Goal: Information Seeking & Learning: Learn about a topic

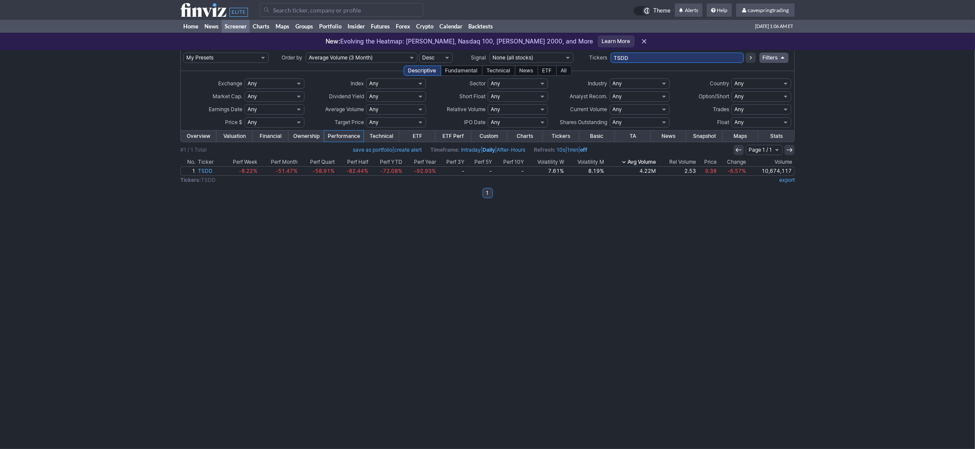
click at [649, 57] on input "TSDD" at bounding box center [677, 58] width 133 height 10
type input "hims"
click at [649, 57] on input "HIMS" at bounding box center [677, 58] width 133 height 10
type input "HIMz"
drag, startPoint x: 640, startPoint y: 60, endPoint x: 427, endPoint y: 17, distance: 217.7
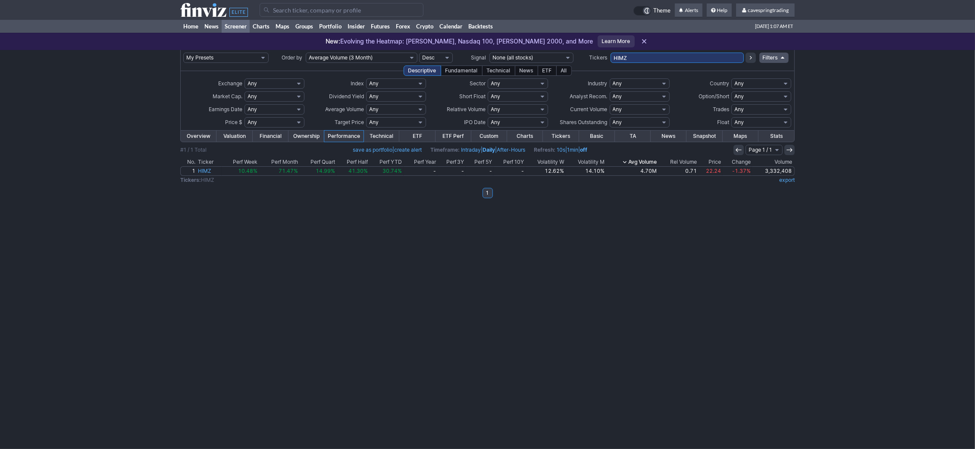
click at [611, 53] on input "HIMZ" at bounding box center [677, 58] width 133 height 10
type input "unh,unhg"
drag, startPoint x: 651, startPoint y: 58, endPoint x: 432, endPoint y: 18, distance: 222.7
click at [611, 53] on input "UNH,UNHG" at bounding box center [677, 58] width 133 height 10
paste input "XOMZ,XOMX,BOEU,BOED,PALD,PALU,MUD,NFXL,NFXS,METU,METD,ELIL,ELIS,BRKU,BRDK,SPUU,…"
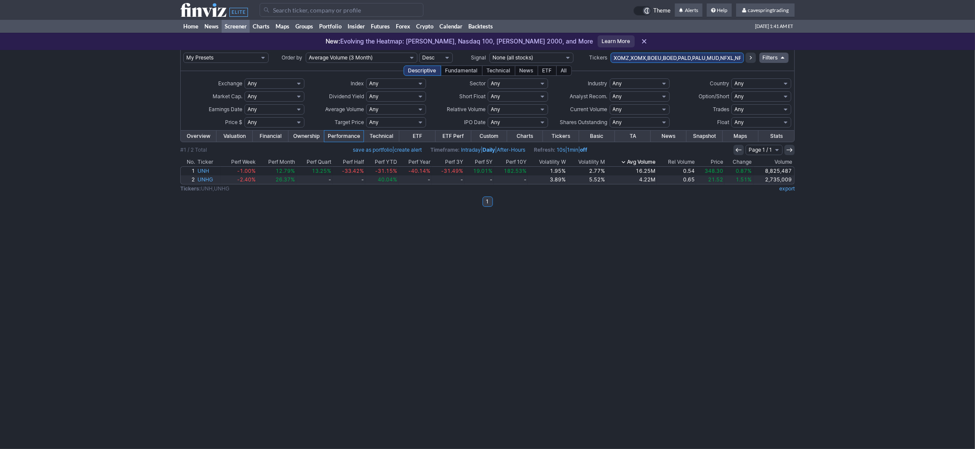
scroll to position [0, 161]
type input "XOMZ,XOMX,BOEU,BOED,PALD,PALU,MUD,NFXL,NFXS,METU,METD,ELIL,ELIS,BRKU,BRDK,SPUU,…"
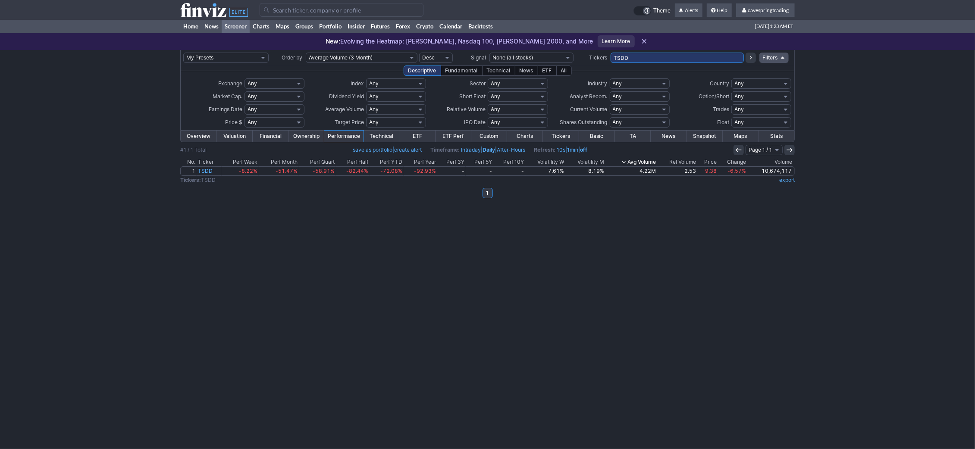
drag, startPoint x: 655, startPoint y: 59, endPoint x: 370, endPoint y: 51, distance: 284.7
click at [611, 53] on input "TSDD" at bounding box center [677, 58] width 133 height 10
type input "san,tte,sny"
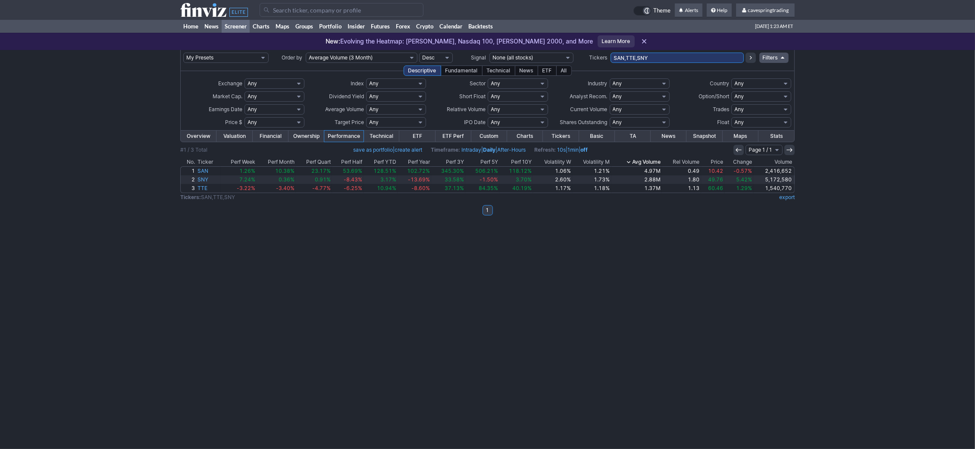
click at [184, 133] on link "Overview" at bounding box center [199, 136] width 36 height 11
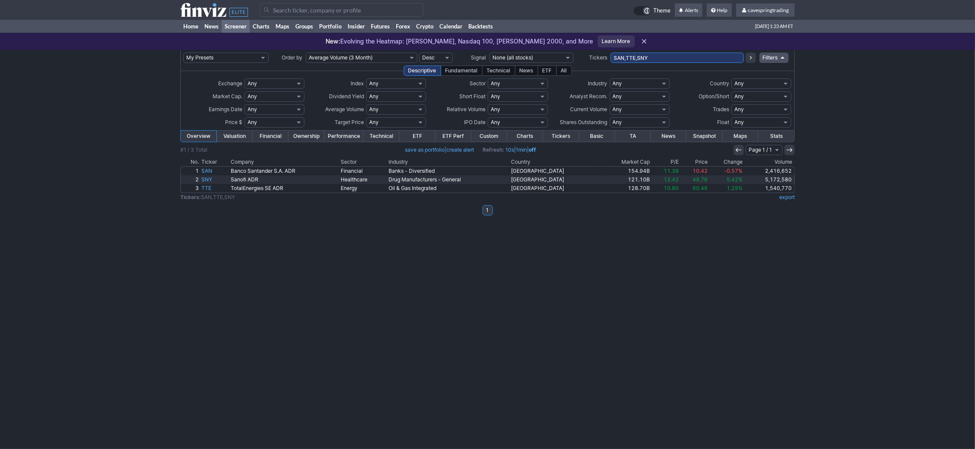
click at [704, 60] on input "SAN,TTE,SNY" at bounding box center [677, 58] width 133 height 10
type input "SAN,TTE,SNY,BBVA,RACE,E,TEF"
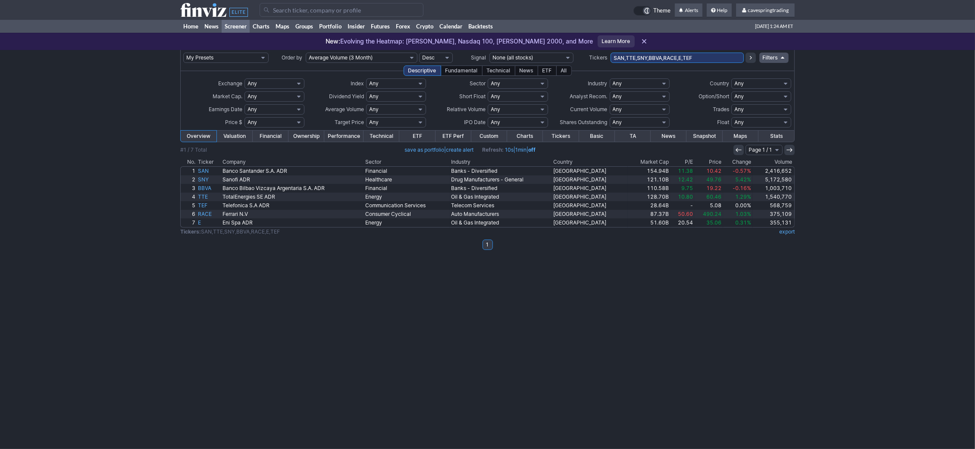
drag, startPoint x: 707, startPoint y: 63, endPoint x: 519, endPoint y: 50, distance: 188.0
click at [527, 51] on tr "My Presets -Save Screen -Edit Screens s: RATIO USE s: RATIO s: stock screen s: …" at bounding box center [488, 58] width 614 height 16
type input "S"
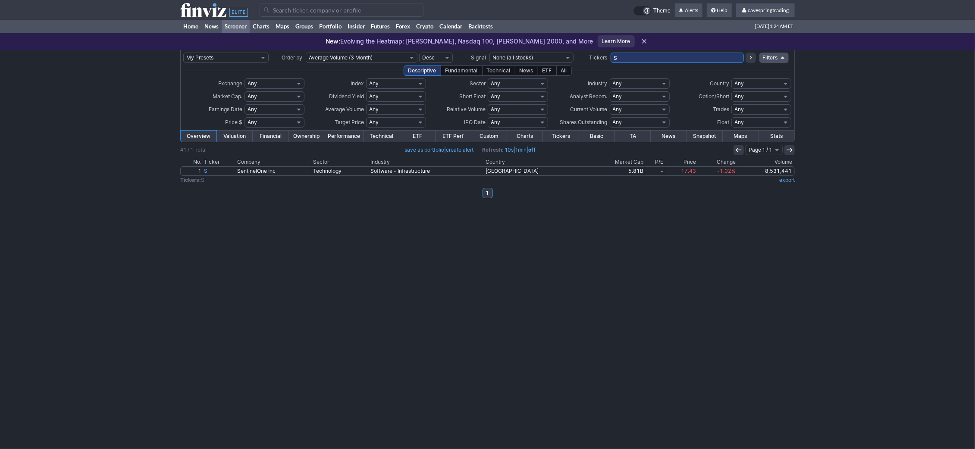
click at [658, 54] on input "S" at bounding box center [677, 58] width 133 height 10
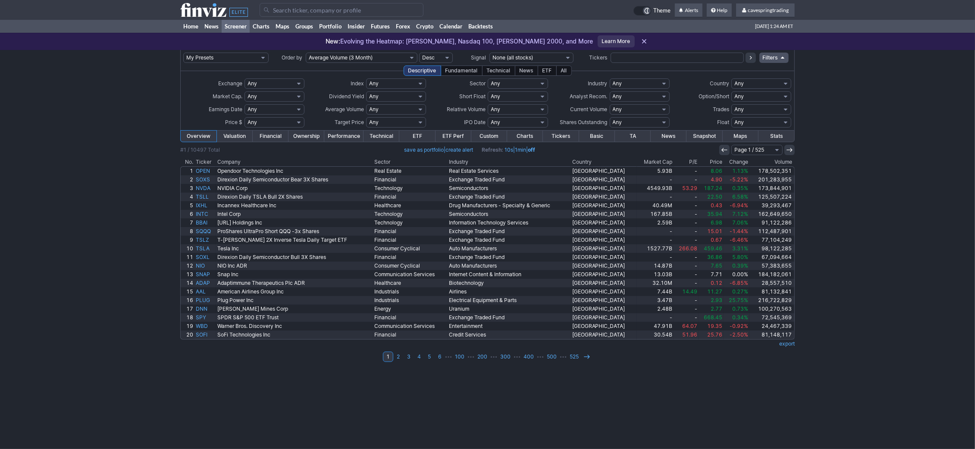
click at [764, 77] on td "Any USA Foreign (ex-USA) [GEOGRAPHIC_DATA] [GEOGRAPHIC_DATA] [GEOGRAPHIC_DATA] …" at bounding box center [761, 83] width 61 height 13
click at [731, 78] on select "Any USA Foreign (ex-USA) [GEOGRAPHIC_DATA] [GEOGRAPHIC_DATA] [GEOGRAPHIC_DATA] …" at bounding box center [761, 83] width 60 height 10
select select "modal"
click option "Custom" at bounding box center [0, 0] width 0 height 0
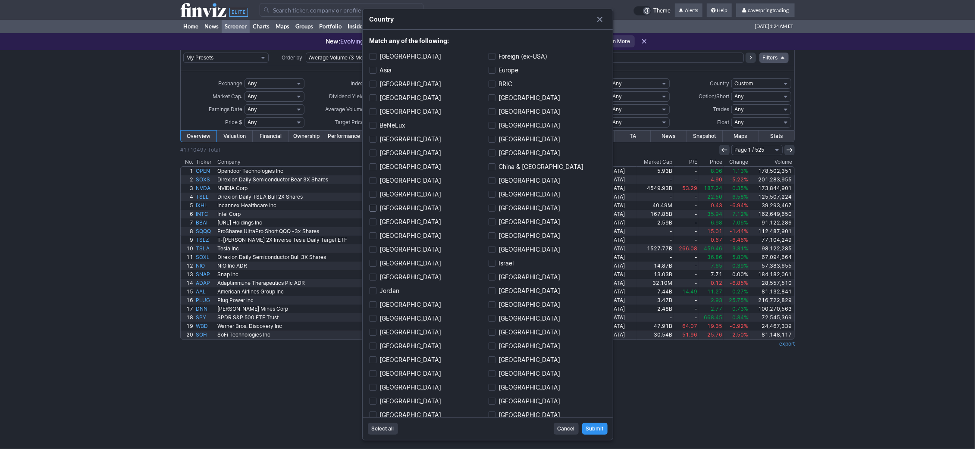
click at [395, 207] on label "[GEOGRAPHIC_DATA]" at bounding box center [428, 208] width 117 height 12
click at [376, 207] on input "[GEOGRAPHIC_DATA]" at bounding box center [373, 208] width 7 height 7
checkbox input "true"
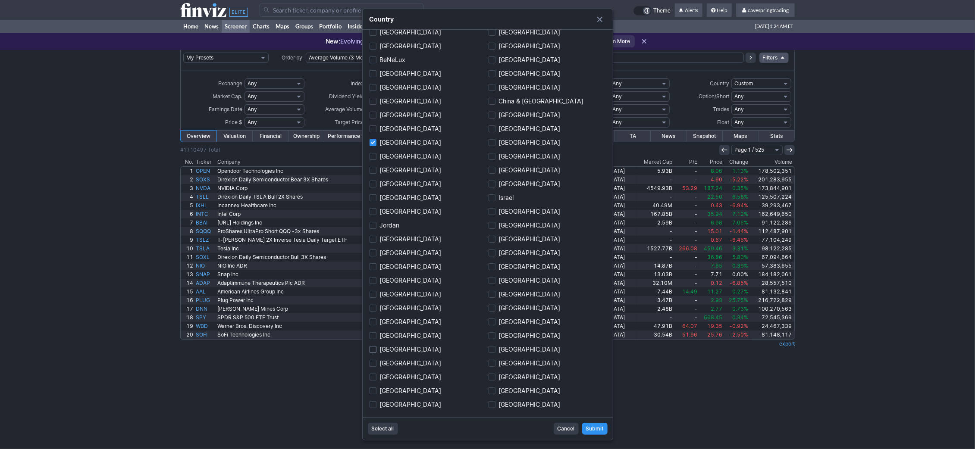
click at [389, 348] on label "[GEOGRAPHIC_DATA]" at bounding box center [428, 350] width 117 height 12
click at [376, 348] on input "[GEOGRAPHIC_DATA]" at bounding box center [373, 349] width 7 height 7
checkbox input "true"
click at [389, 210] on label "[GEOGRAPHIC_DATA]" at bounding box center [428, 212] width 117 height 12
click at [376, 210] on input "[GEOGRAPHIC_DATA]" at bounding box center [373, 211] width 7 height 7
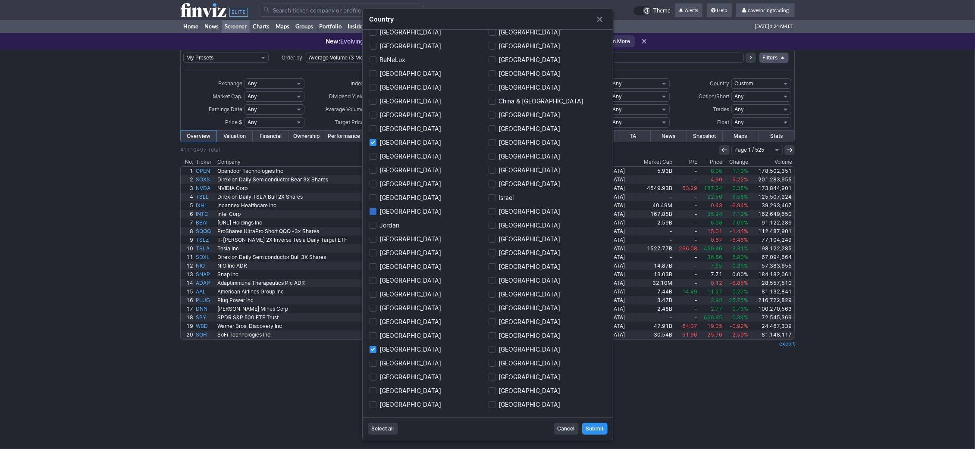
checkbox input "true"
click at [606, 429] on button "Submit" at bounding box center [594, 429] width 25 height 12
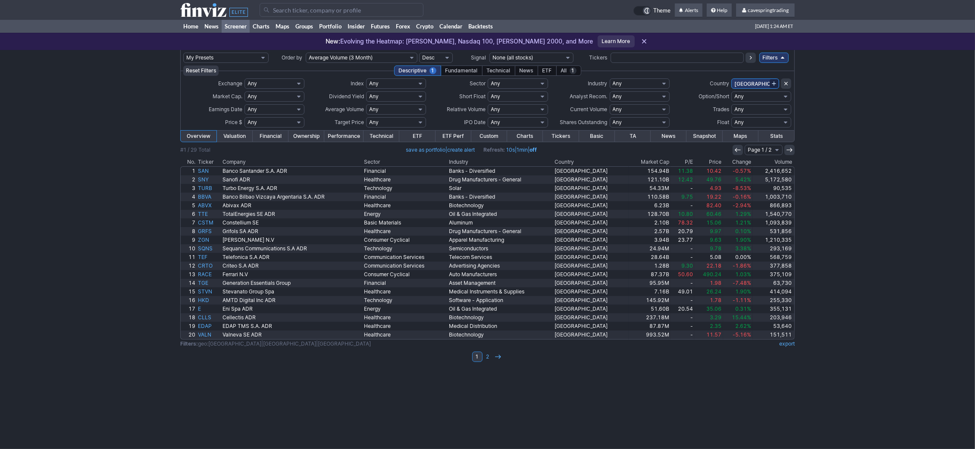
click at [354, 132] on link "Performance" at bounding box center [343, 136] width 39 height 11
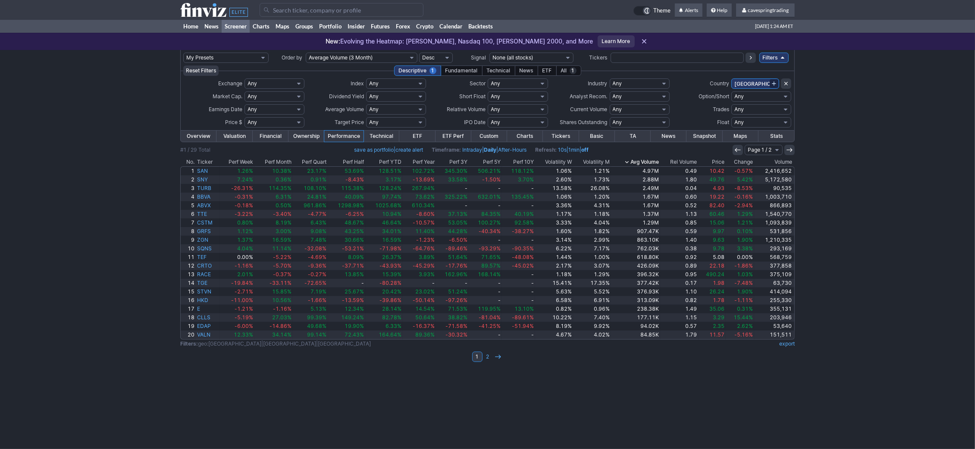
click at [646, 160] on th "Avg Volume" at bounding box center [635, 162] width 49 height 9
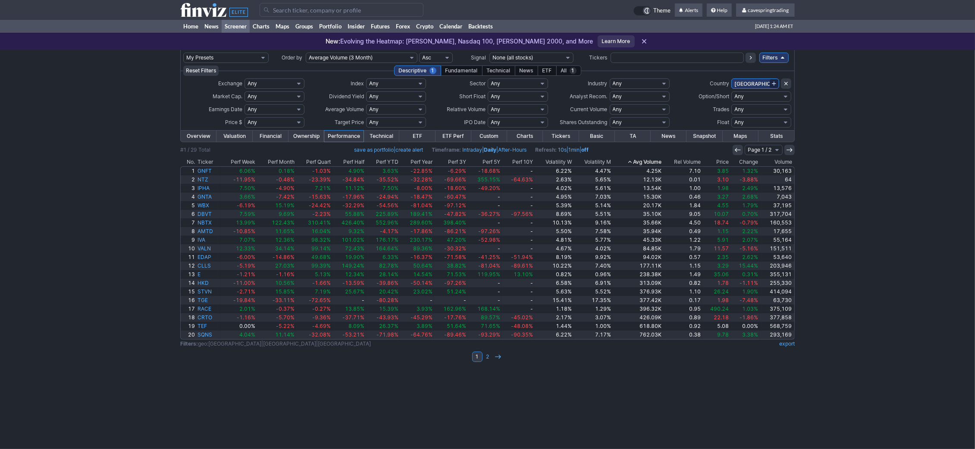
click at [646, 160] on th "Avg Volume" at bounding box center [637, 162] width 50 height 9
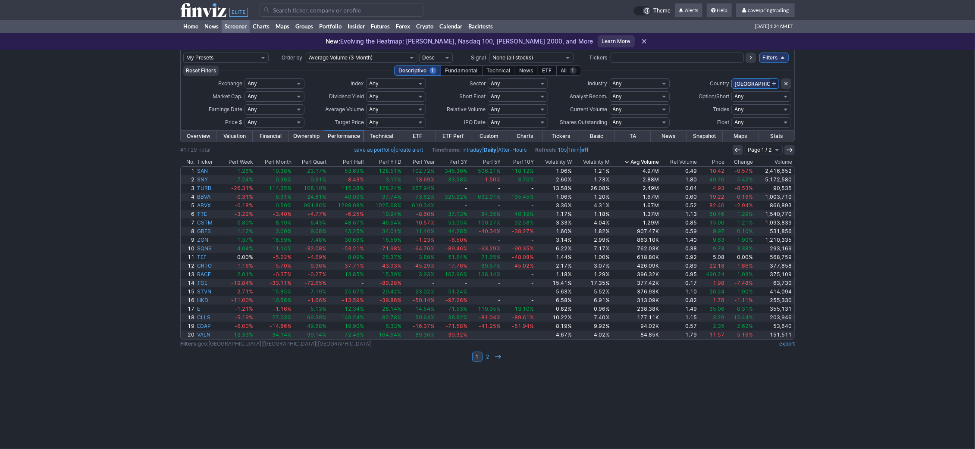
click at [782, 345] on link "export" at bounding box center [787, 344] width 16 height 6
click at [699, 60] on input "text" at bounding box center [677, 58] width 133 height 10
type input "solz,solt"
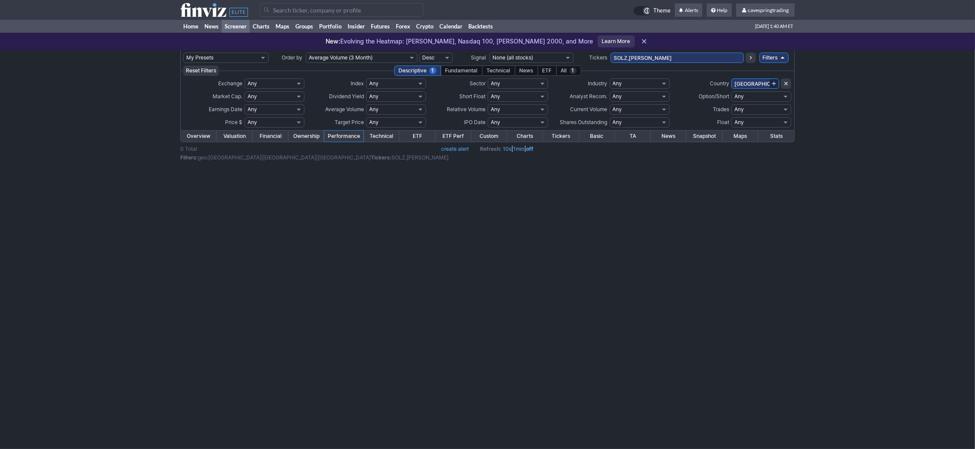
click at [785, 79] on link at bounding box center [786, 83] width 10 height 10
select select
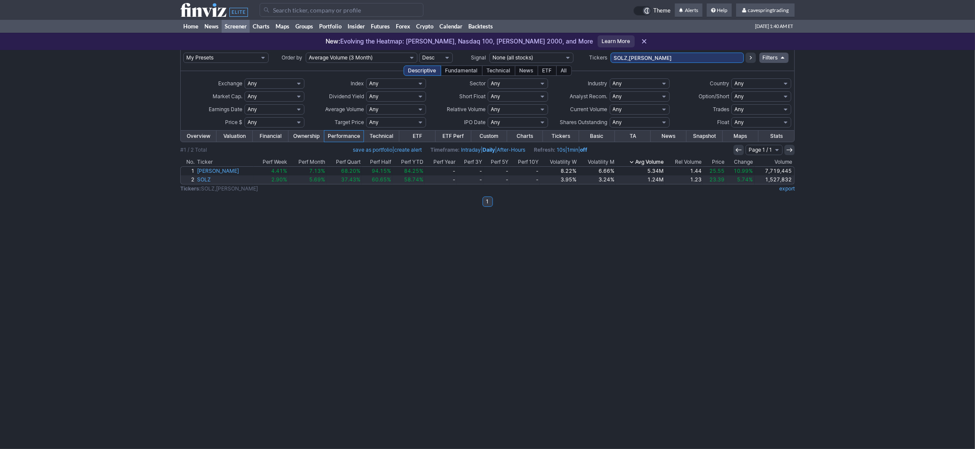
click at [775, 264] on div "My Presets -Save Screen -Edit Screens s: RATIO USE s: RATIO s: stock screen s: …" at bounding box center [487, 249] width 975 height 399
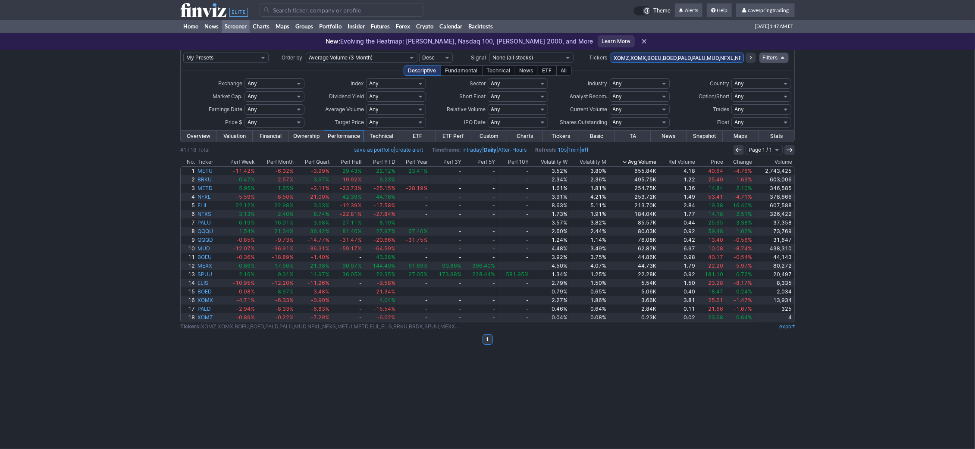
click at [674, 53] on td "XOMZ,XOMX,BOEU,BOED,PALD,PALU,MUD,NFXL,NFXS,METU,METD,ELIL,ELIS,BRKU,BRDK,SPUU,…" at bounding box center [677, 58] width 133 height 16
click at [674, 60] on input "XOMZ,XOMX,BOEU,BOED,PALD,PALU,MUD,NFXL,NFXS,METU,METD,ELIL,ELIS,BRKU,BRDK,SPUU,…" at bounding box center [677, 58] width 133 height 10
type input "cwvx,crwv"
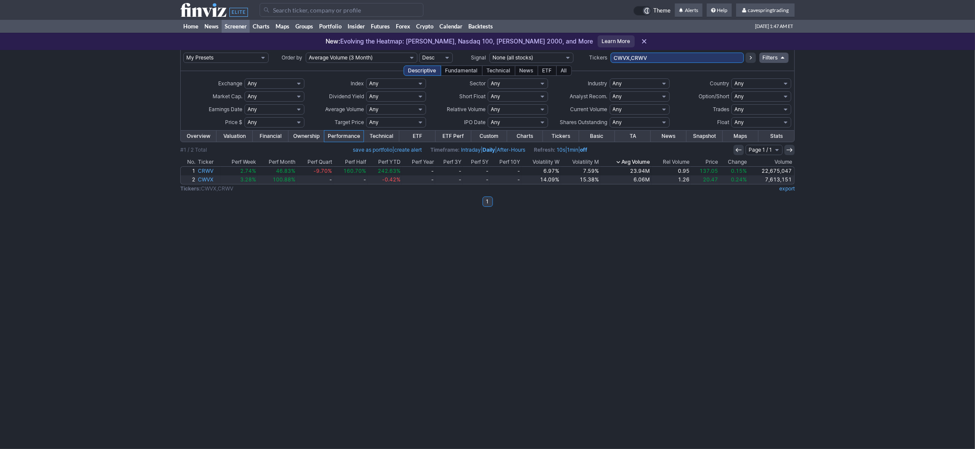
click at [361, 338] on div "My Presets -Save Screen -Edit Screens s: RATIO USE s: RATIO s: stock screen s: …" at bounding box center [487, 249] width 975 height 399
click at [646, 58] on input "TSDD" at bounding box center [677, 58] width 133 height 10
paste input "KWEB,SCHV,SPAB,VCIT,VCLT,VGIT,EWJ,FXI,USHY,AUTR,HBM,HR,HVIE,INFY,NXE,PTG,RIG,RO…"
paste input "text"
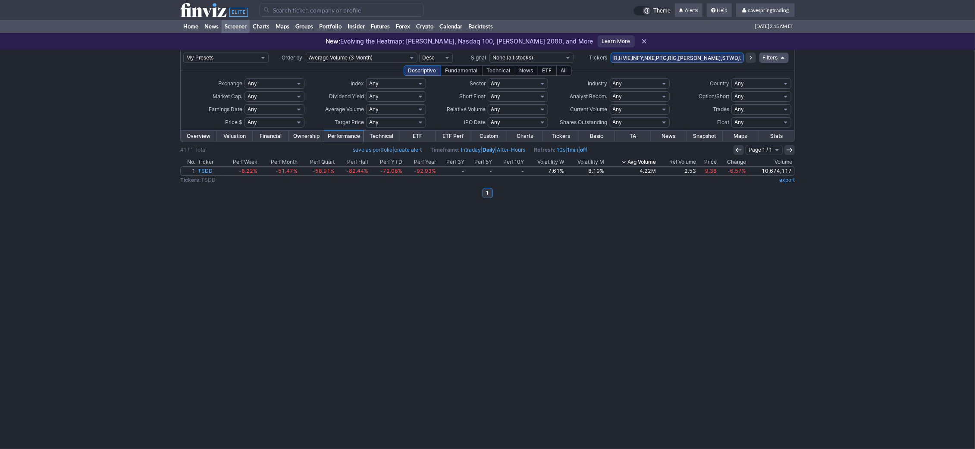
type input "KWEB,SCHV,SPAB,VCIT,VCLT,VGIT,EWJ,FXI,USHY,AUTR,HBM,HR,HVIE,INFY,NXE,PTG,RIG,RO…"
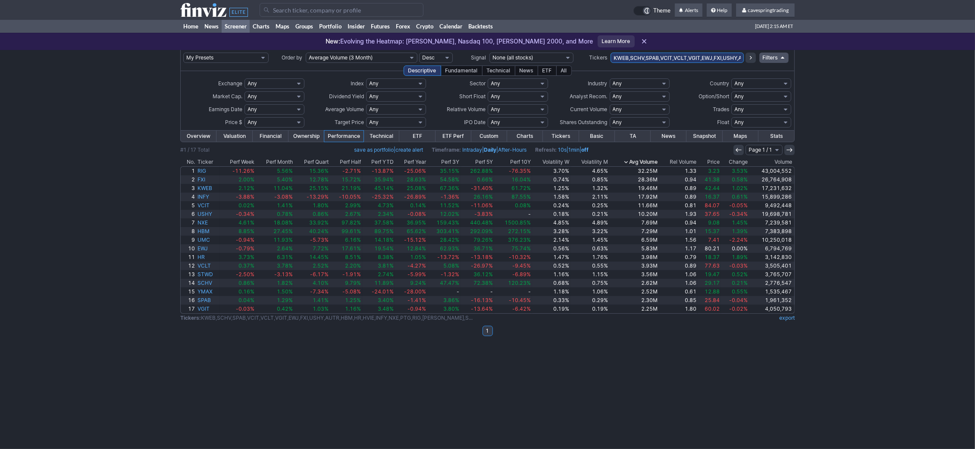
click at [713, 164] on th "Price" at bounding box center [709, 162] width 23 height 9
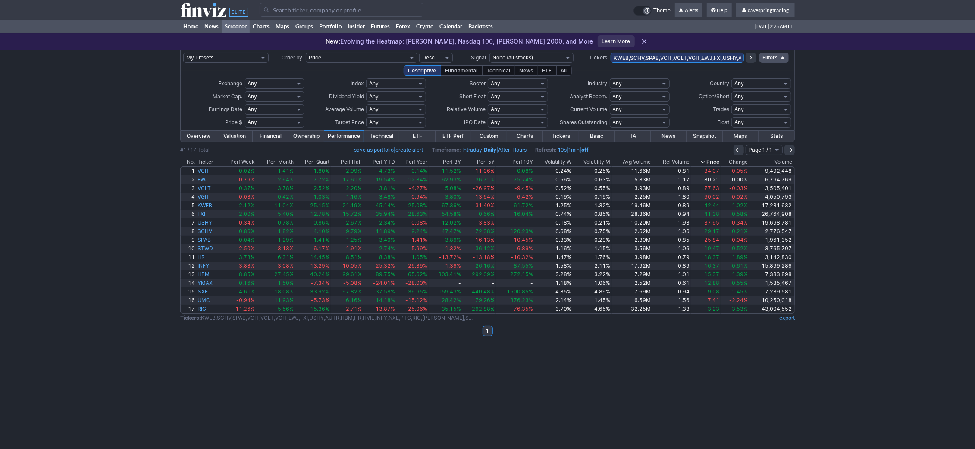
click at [245, 117] on select "Any Under $1 Under $2 Under $3 Under $4 Under $5 Under $7 Under $10 Under $15 U…" at bounding box center [275, 122] width 60 height 10
select select "u20"
click option "Under $20" at bounding box center [0, 0] width 0 height 0
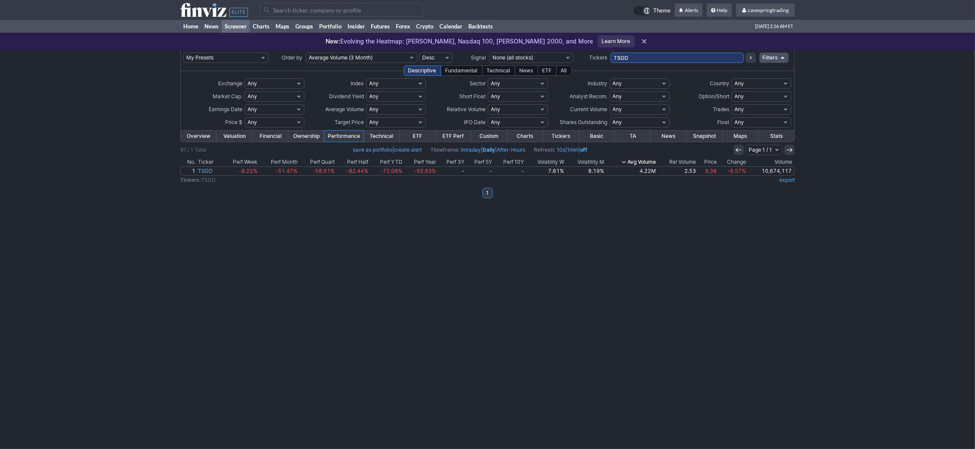
click at [868, 111] on div "My Presets -Save Screen -Edit Screens s: RATIO USE s: RATIO s: stock screen s: …" at bounding box center [487, 249] width 975 height 399
drag, startPoint x: 902, startPoint y: 97, endPoint x: 799, endPoint y: 97, distance: 102.6
click at [900, 97] on div "My Presets -Save Screen -Edit Screens s: RATIO USE s: RATIO s: stock screen s: …" at bounding box center [487, 249] width 975 height 399
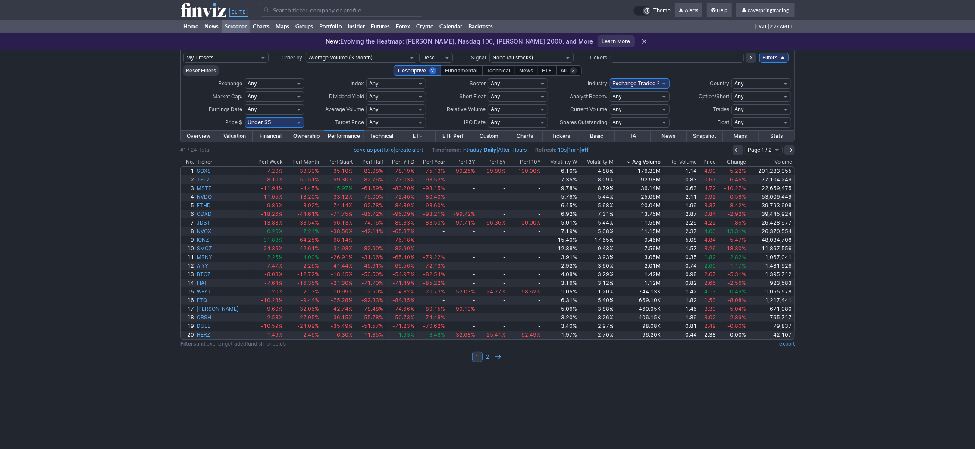
drag, startPoint x: 116, startPoint y: 50, endPoint x: 156, endPoint y: 9, distance: 58.0
click at [116, 50] on div "My Presets -Save Screen -Edit Screens s: RATIO USE s: RATIO s: stock screen s: …" at bounding box center [487, 249] width 975 height 399
click at [68, 99] on div "My Presets -Save Screen -Edit Screens s: RATIO USE s: RATIO s: stock screen s: …" at bounding box center [487, 249] width 975 height 399
click at [73, 68] on div "My Presets -Save Screen -Edit Screens s: RATIO USE s: RATIO s: stock screen s: …" at bounding box center [487, 249] width 975 height 399
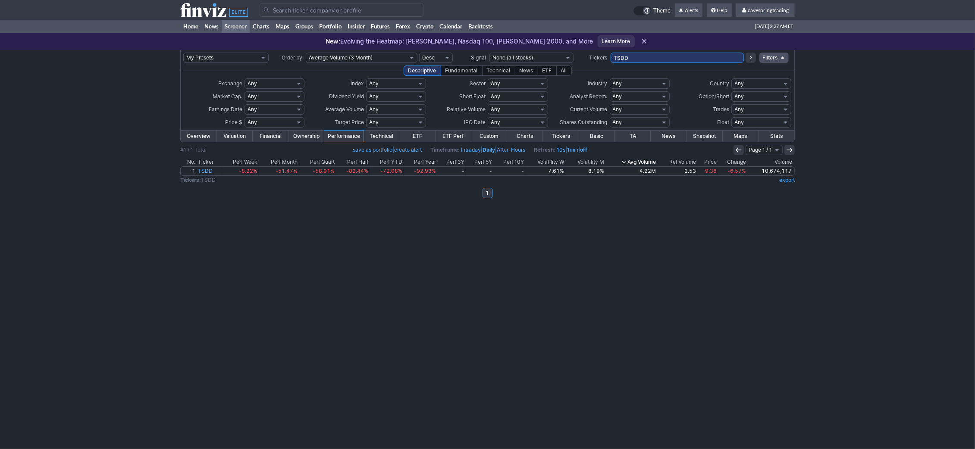
drag, startPoint x: 681, startPoint y: 54, endPoint x: 430, endPoint y: 46, distance: 250.3
click at [611, 53] on input "TSDD" at bounding box center [677, 58] width 133 height 10
paste input "text"
click at [529, 65] on td "None (all stocks) Top Gainers Top Gainers 1M Top Gainers 2M Top Gainers 3M Top …" at bounding box center [531, 58] width 86 height 16
click at [535, 70] on div "News" at bounding box center [526, 71] width 23 height 10
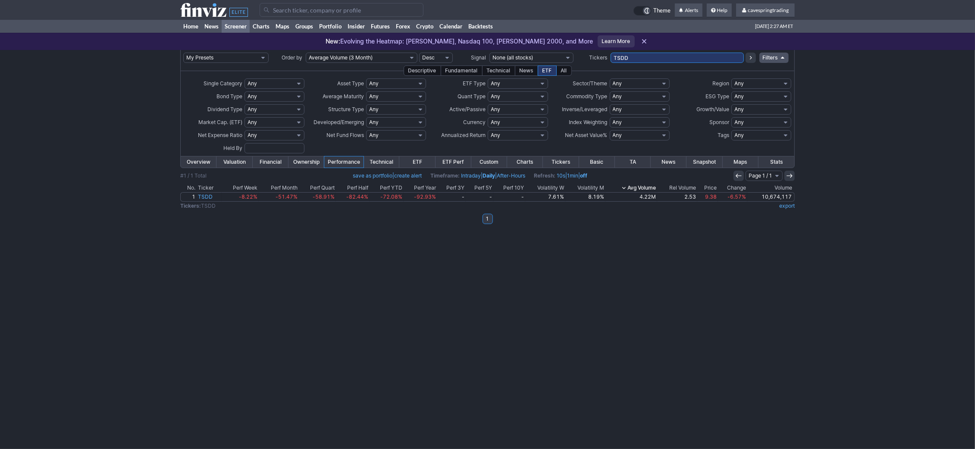
drag, startPoint x: 660, startPoint y: 55, endPoint x: 504, endPoint y: 61, distance: 155.8
click at [611, 63] on input "TSDD" at bounding box center [677, 58] width 133 height 10
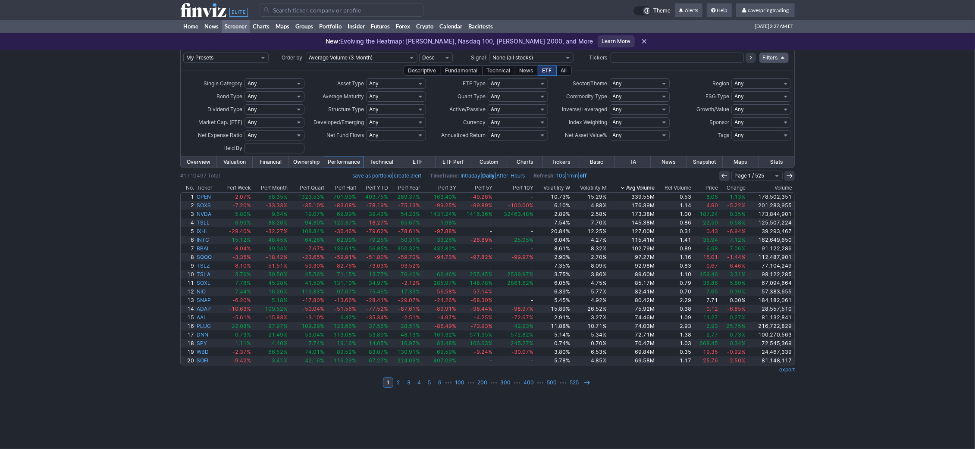
click at [610, 78] on select "Any Agri-business Battery and Energy Storage Cannabis Based Businesses Communic…" at bounding box center [640, 83] width 60 height 10
click at [488, 78] on select "Any Global Bonds Global Closed End Funds Global Commodities & Metals Global Cry…" at bounding box center [518, 83] width 60 height 10
select select "usrealestate"
click option "US Real Estate" at bounding box center [0, 0] width 0 height 0
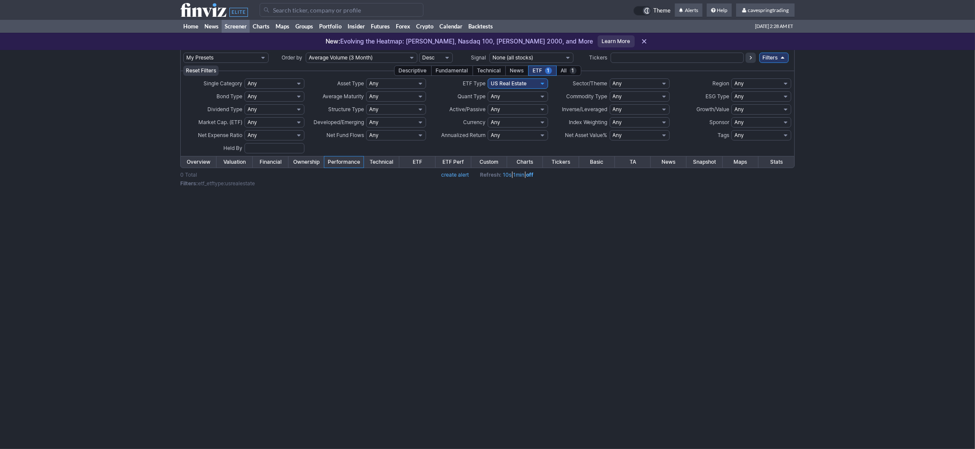
click at [488, 78] on select "Any Global Bonds Global Closed End Funds Global Commodities & Metals Global Cry…" at bounding box center [518, 83] width 60 height 10
select select "usmlps"
click option "US MLPs" at bounding box center [0, 0] width 0 height 0
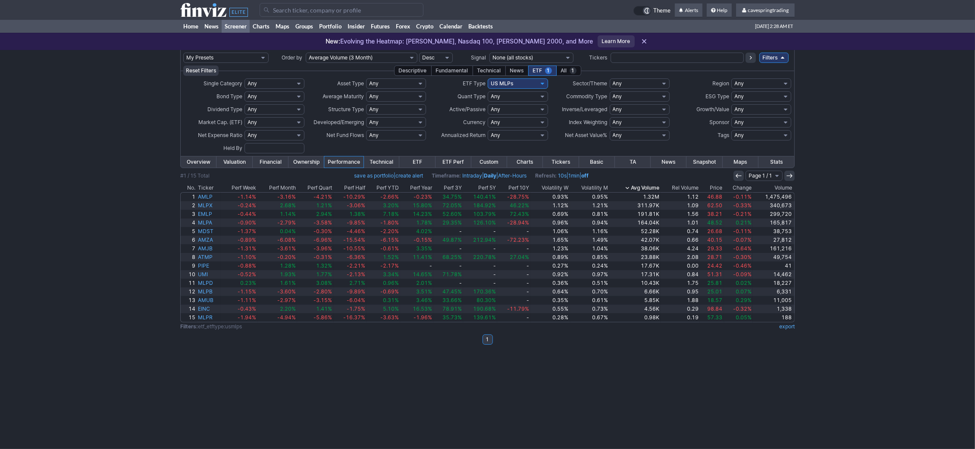
click at [488, 78] on select "Any Global Bonds Global Closed End Funds Global Commodities & Metals Global Cry…" at bounding box center [518, 83] width 60 height 10
select select "ushedgefund"
click option "US Hedge Fund" at bounding box center [0, 0] width 0 height 0
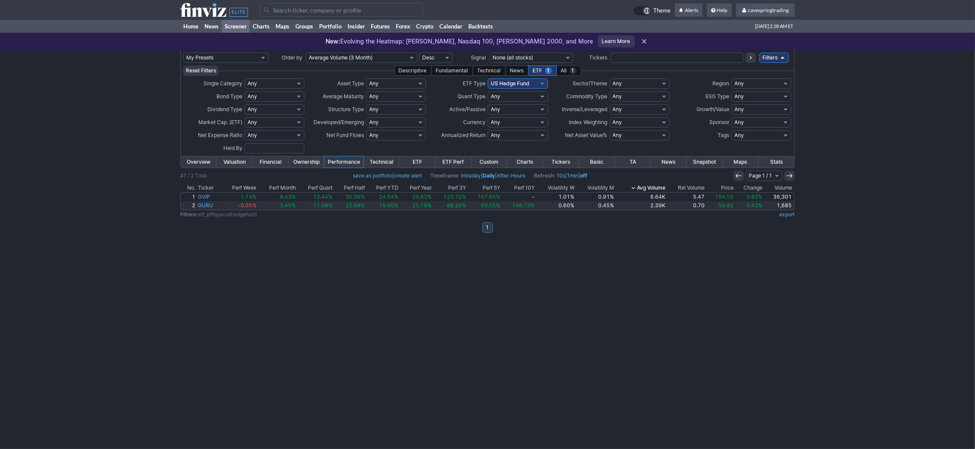
click at [488, 78] on select "Any Global Bonds Global Closed End Funds Global Commodities & Metals Global Cry…" at bounding box center [518, 83] width 60 height 10
select select "usequityincome"
click option "US Equity Income" at bounding box center [0, 0] width 0 height 0
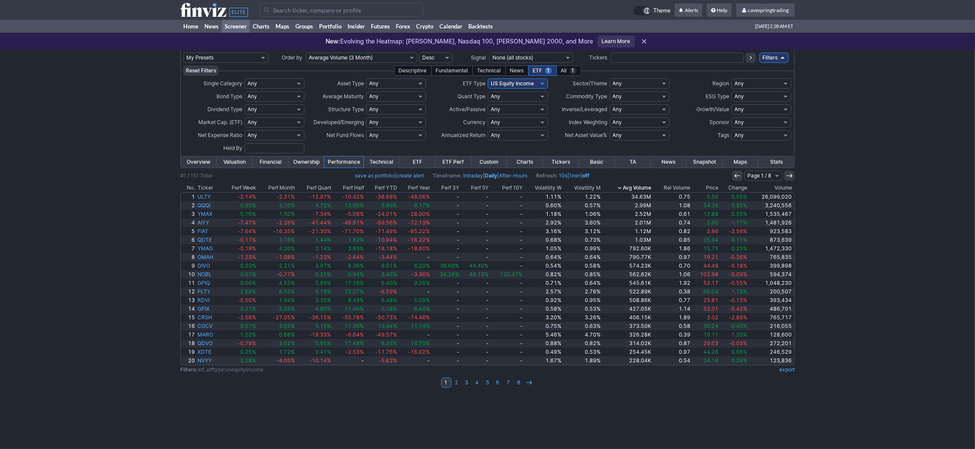
click at [961, 93] on div "My Presets -Save Screen -Edit Screens s: RATIO USE s: RATIO s: stock screen s: …" at bounding box center [487, 249] width 975 height 399
click at [488, 78] on select "Any Global Bonds Global Closed End Funds Global Commodities & Metals Global Cry…" at bounding box center [518, 83] width 60 height 10
select select "usequities"
click option "US Equities" at bounding box center [0, 0] width 0 height 0
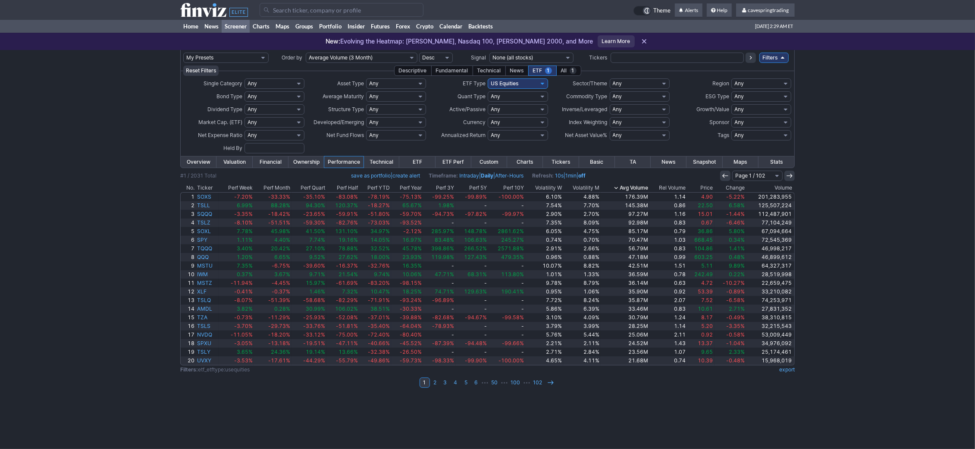
click at [488, 78] on select "Any Global Bonds Global Closed End Funds Global Commodities & Metals Global Cry…" at bounding box center [518, 83] width 60 height 10
select select "usdiversified"
click option "US Diversified" at bounding box center [0, 0] width 0 height 0
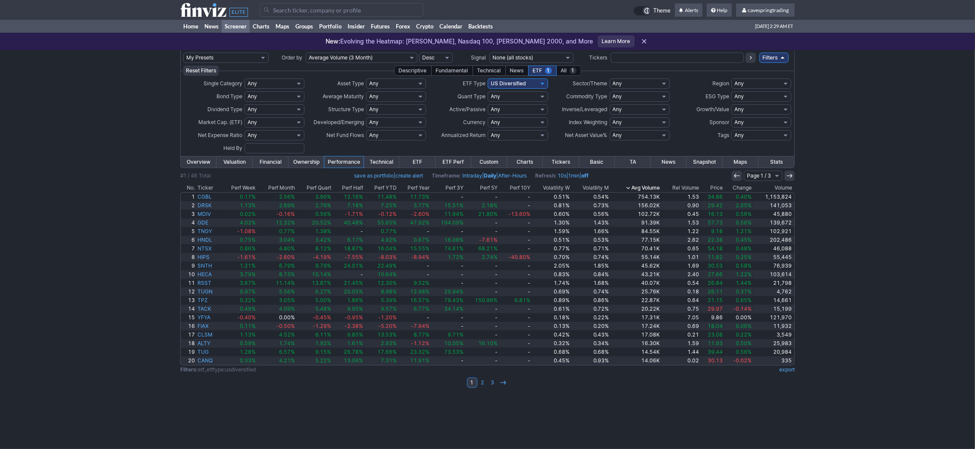
click at [488, 78] on select "Any Global Bonds Global Closed End Funds Global Commodities & Metals Global Cry…" at bounding box center [518, 83] width 60 height 10
select select "uscurrency"
click option "US Currency" at bounding box center [0, 0] width 0 height 0
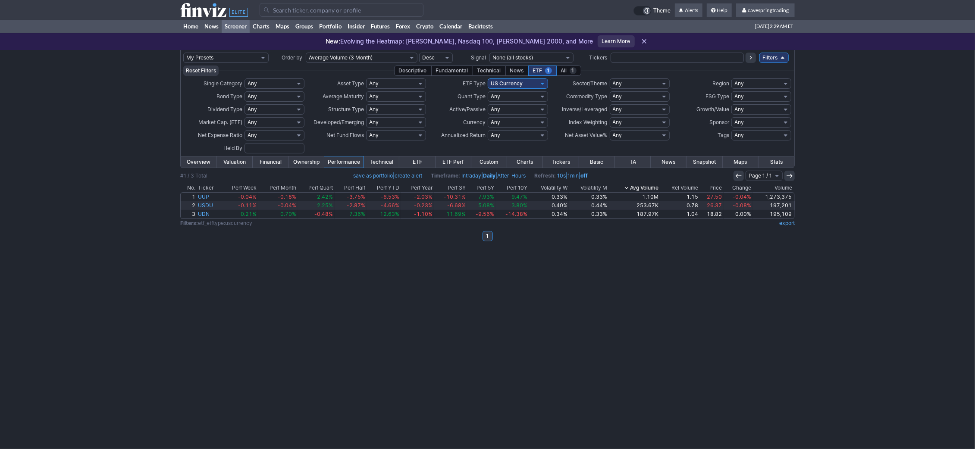
click at [488, 78] on select "Any Global Bonds Global Closed End Funds Global Commodities & Metals Global Cry…" at bounding box center [518, 83] width 60 height 10
select select "usbonds"
click option "US Bonds" at bounding box center [0, 0] width 0 height 0
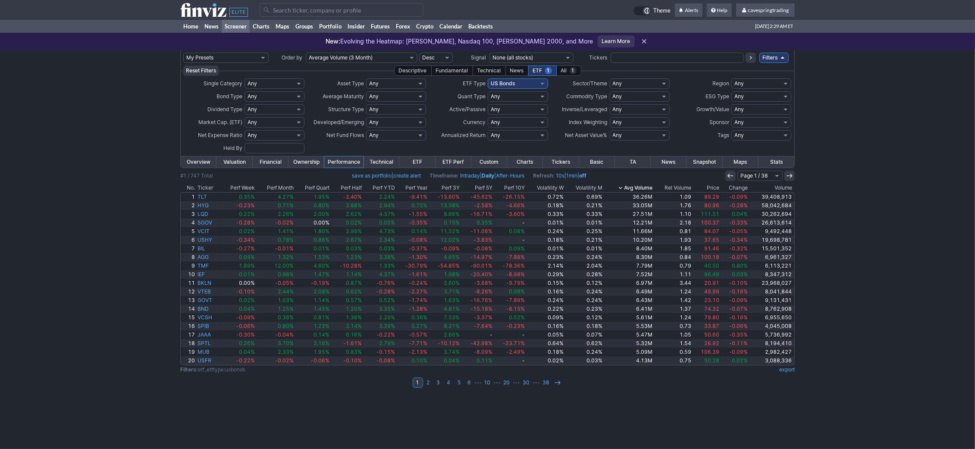
click at [488, 78] on select "Any Global Bonds Global Closed End Funds Global Commodities & Metals Global Cry…" at bounding box center [518, 83] width 60 height 10
select select "usclosedendfunds"
click option "US Closed End Funds" at bounding box center [0, 0] width 0 height 0
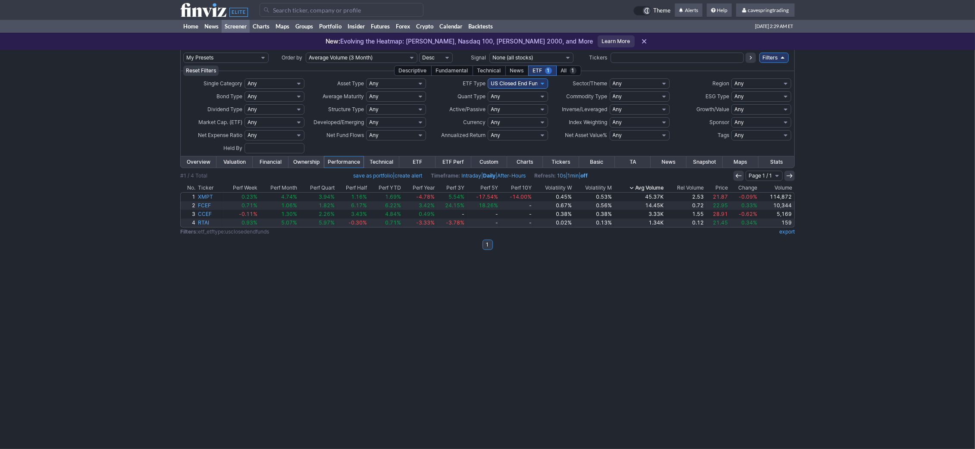
click at [488, 78] on select "Any Global Bonds Global Closed End Funds Global Commodities & Metals Global Cry…" at bounding box center [518, 83] width 60 height 10
select select "usbonds"
click option "US Bonds" at bounding box center [0, 0] width 0 height 0
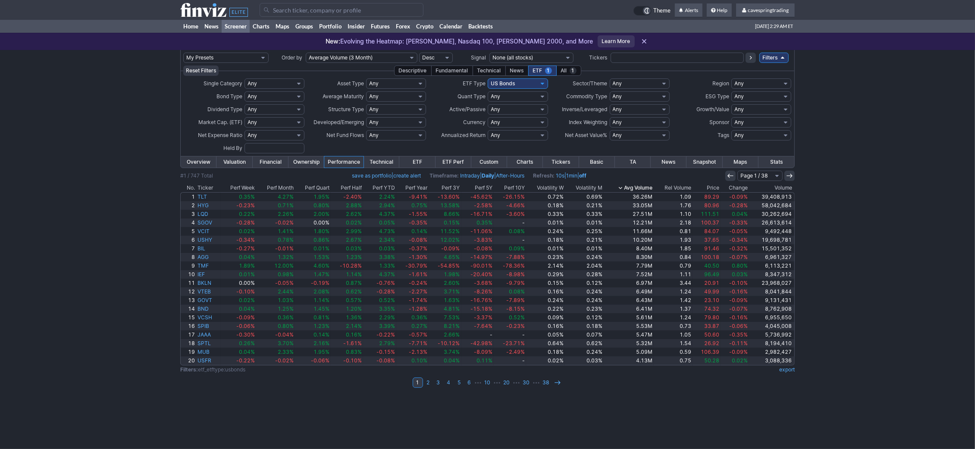
click at [488, 78] on select "Any Global Bonds Global Closed End Funds Global Commodities & Metals Global Cry…" at bounding box center [518, 83] width 60 height 10
select select "preferred"
click option "Preferred" at bounding box center [0, 0] width 0 height 0
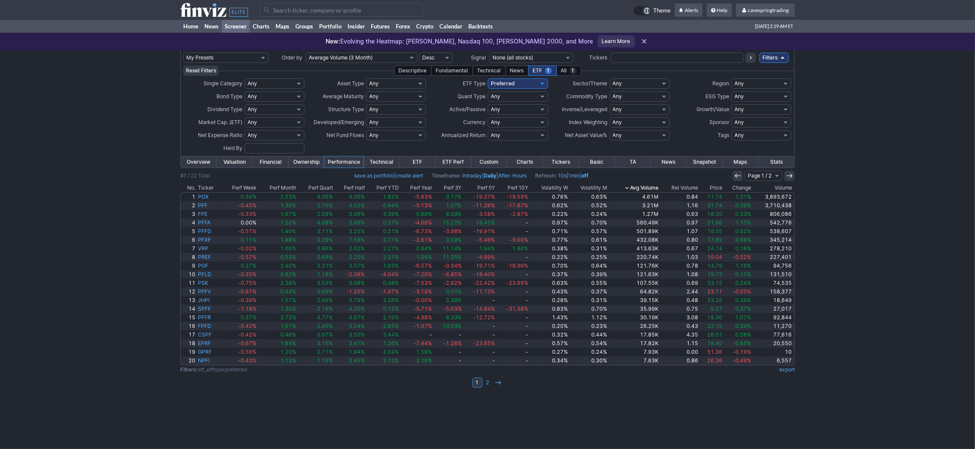
click at [922, 166] on div "My Presets -Save Screen -Edit Screens s: RATIO USE s: RATIO s: stock screen s: …" at bounding box center [487, 249] width 975 height 399
click at [132, 201] on div "My Presets -Save Screen -Edit Screens s: RATIO USE s: RATIO s: stock screen s: …" at bounding box center [487, 249] width 975 height 399
click at [488, 78] on select "Any Global Bonds Global Closed End Funds Global Commodities & Metals Global Cry…" at bounding box center [518, 83] width 60 height 10
select select "globalprivateequity"
click option "Global Private Equity" at bounding box center [0, 0] width 0 height 0
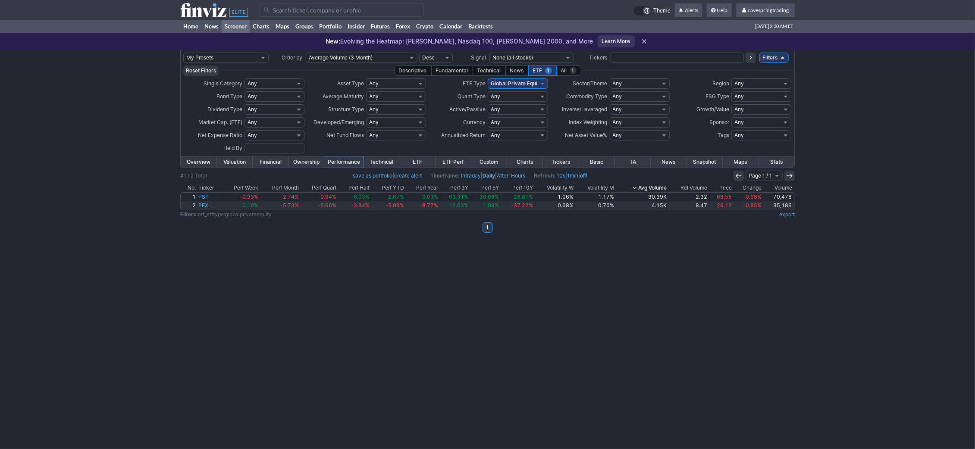
click at [488, 78] on select "Any Global Bonds Global Closed End Funds Global Commodities & Metals Global Cry…" at bounding box center [518, 83] width 60 height 10
select select "globalexusbonds"
click option "Global Ex. US Bonds" at bounding box center [0, 0] width 0 height 0
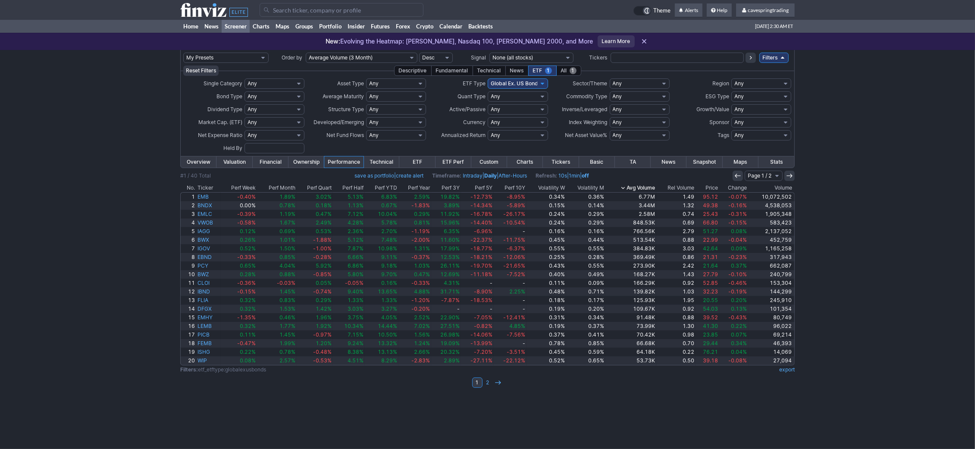
click at [561, 70] on div "All 1" at bounding box center [568, 71] width 25 height 10
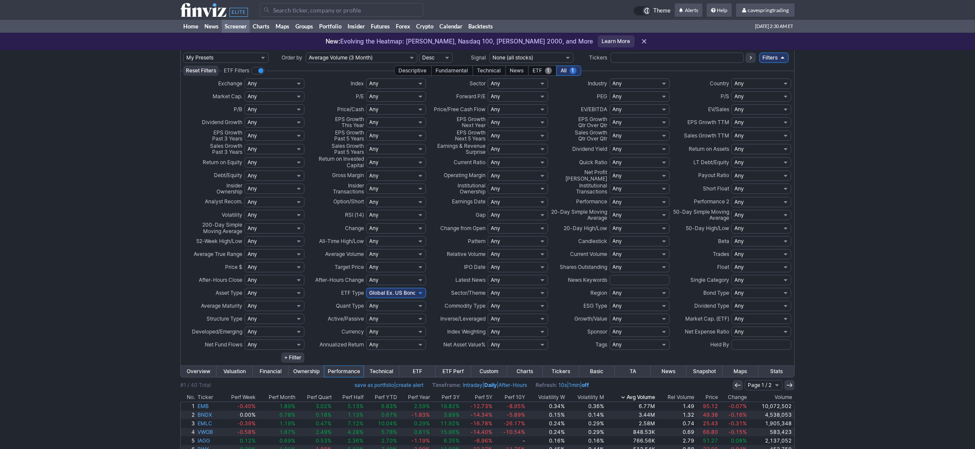
click at [546, 68] on span "1" at bounding box center [548, 70] width 7 height 7
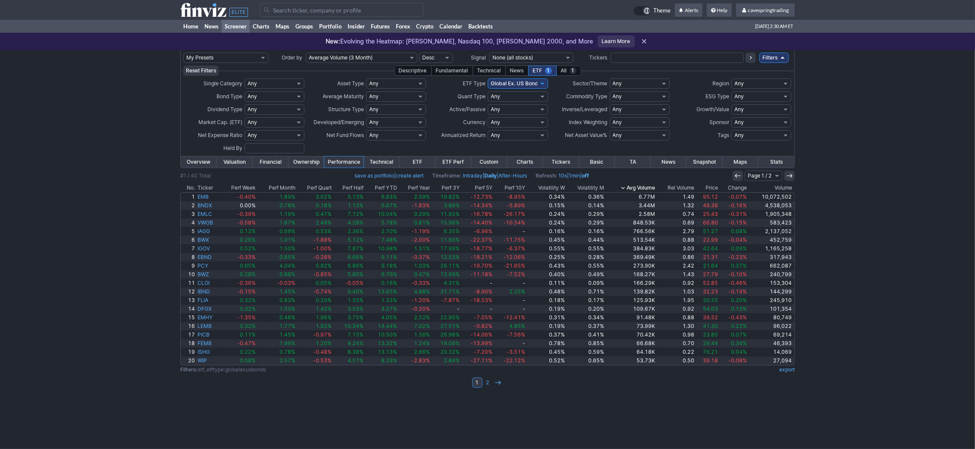
click at [488, 78] on select "Any Global Bonds Global Closed End Funds Global Commodities & Metals Global Cry…" at bounding box center [518, 83] width 60 height 10
select select "globalcommoditiesmetals"
click option "Global Commodities & Metals" at bounding box center [0, 0] width 0 height 0
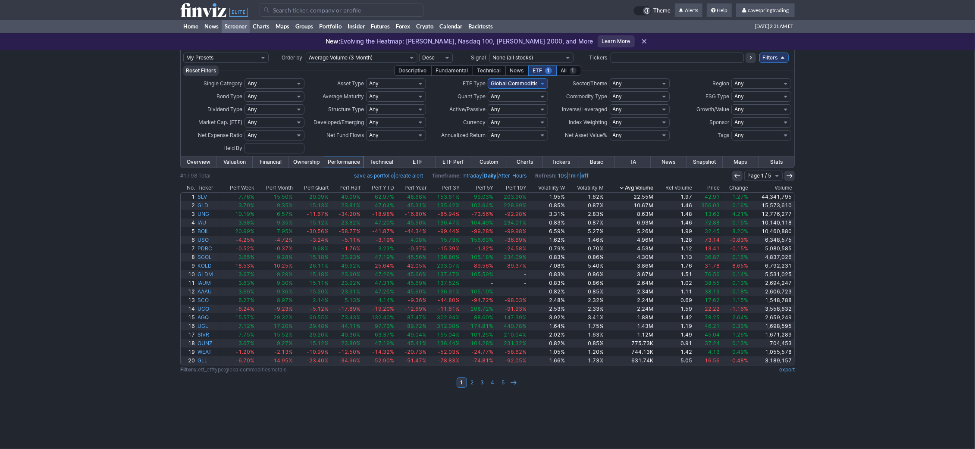
click at [488, 78] on select "Any Global Bonds Global Closed End Funds Global Commodities & Metals Global Cry…" at bounding box center [518, 83] width 60 height 10
select select "globalbonds"
click option "Global Bonds" at bounding box center [0, 0] width 0 height 0
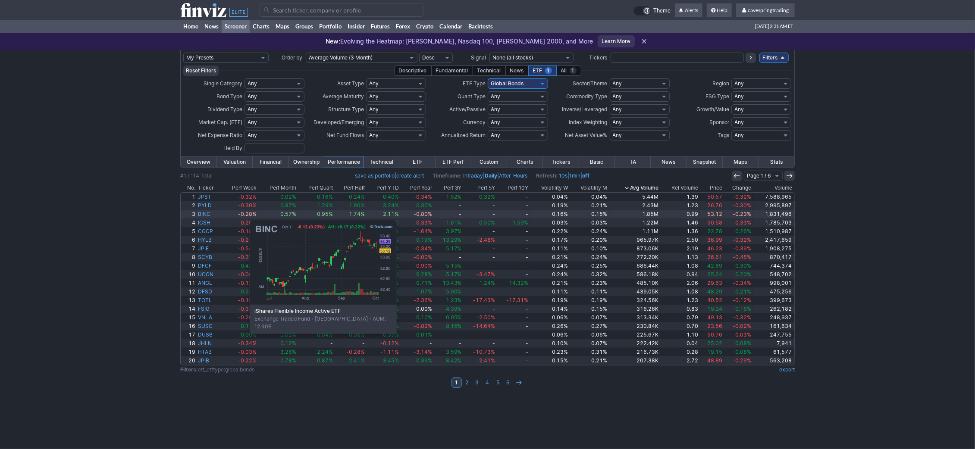
click at [207, 216] on link "BINC" at bounding box center [209, 214] width 25 height 9
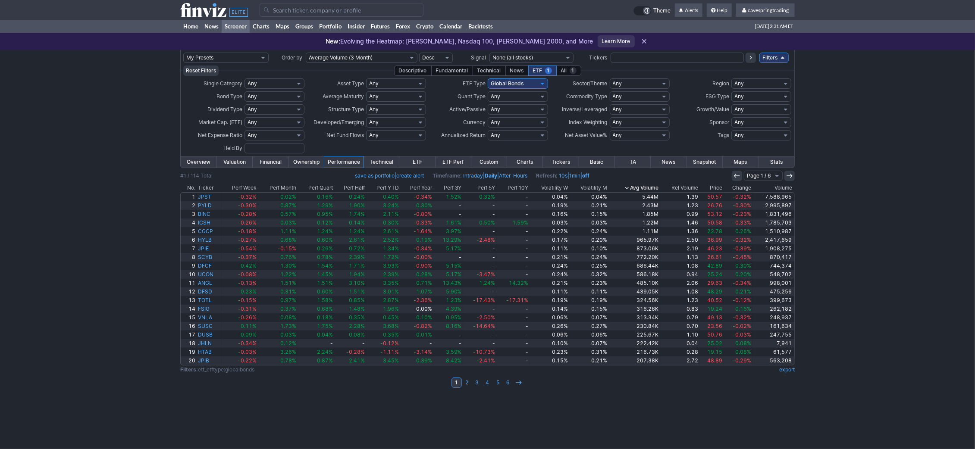
click at [906, 87] on div "My Presets -Save Screen -Edit Screens s: RATIO USE s: RATIO s: stock screen s: …" at bounding box center [487, 249] width 975 height 399
click at [488, 78] on select "Any Global Bonds Global Closed End Funds Global Commodities & Metals Global Cry…" at bounding box center [518, 83] width 60 height 10
select select "usbonds"
click option "US Bonds" at bounding box center [0, 0] width 0 height 0
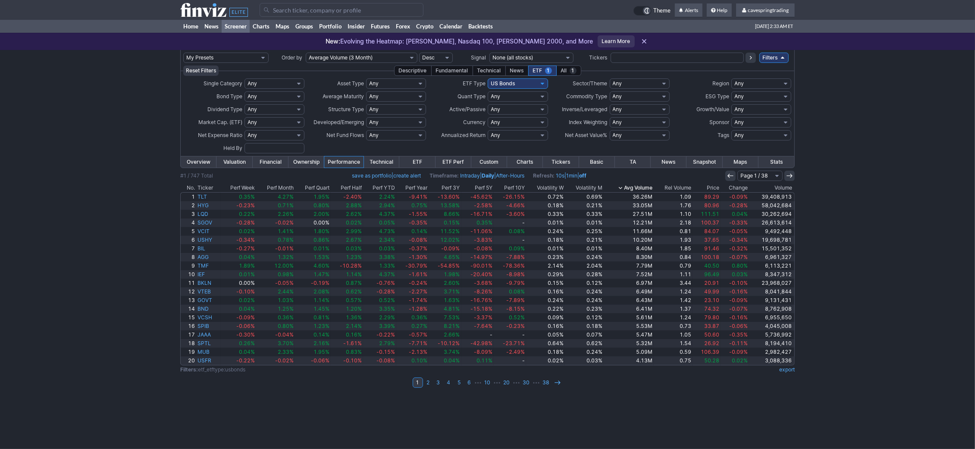
click at [562, 190] on th "Volatility W" at bounding box center [545, 188] width 39 height 9
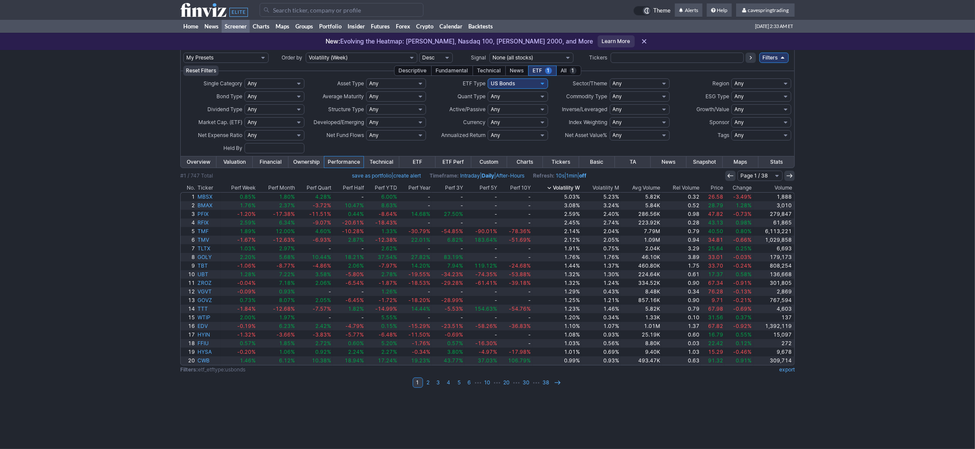
click at [565, 191] on th "Volatility W" at bounding box center [557, 188] width 49 height 9
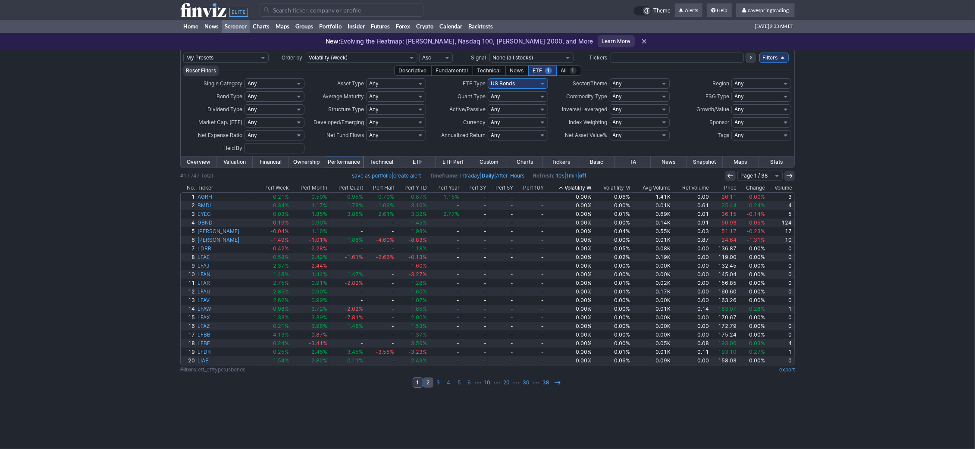
click at [426, 384] on link "2" at bounding box center [428, 383] width 10 height 10
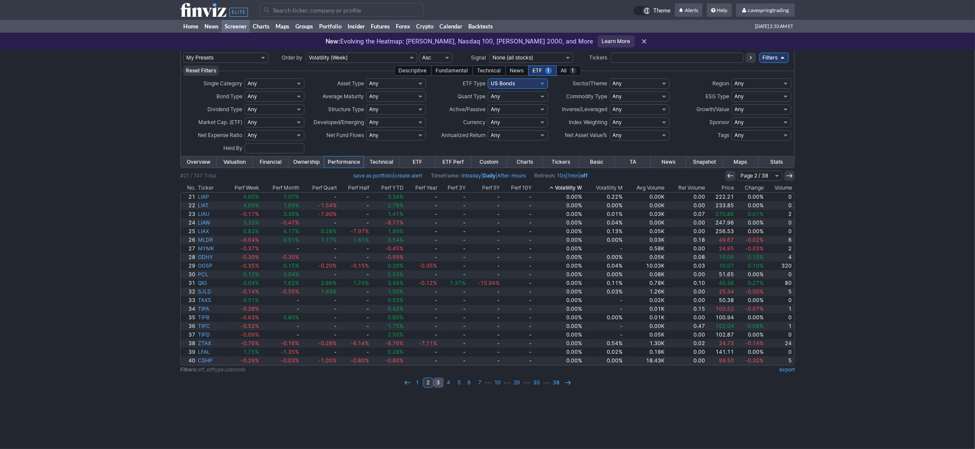
click at [442, 384] on link "3" at bounding box center [438, 383] width 10 height 10
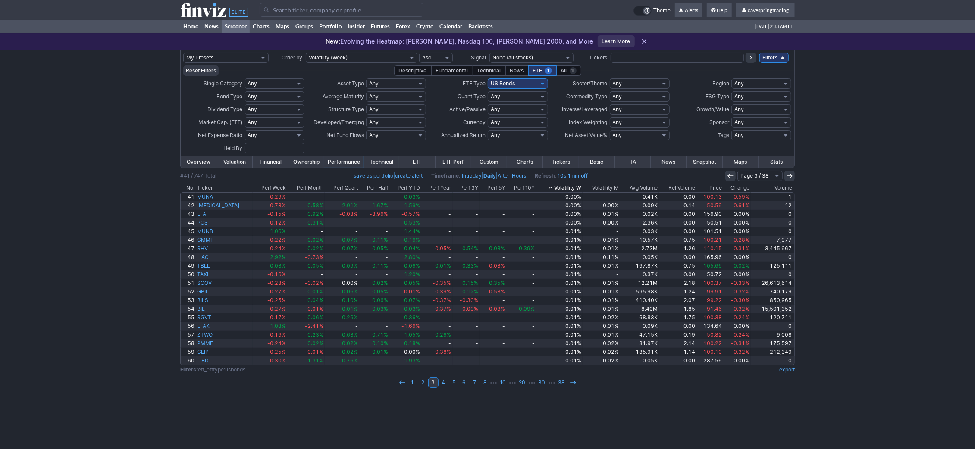
click at [461, 384] on link "6" at bounding box center [464, 383] width 10 height 10
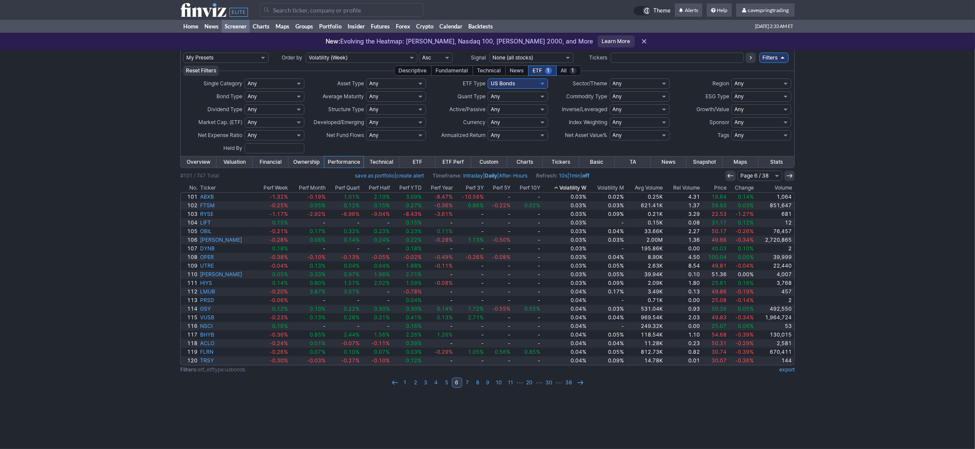
click at [207, 165] on link "Overview" at bounding box center [199, 162] width 36 height 11
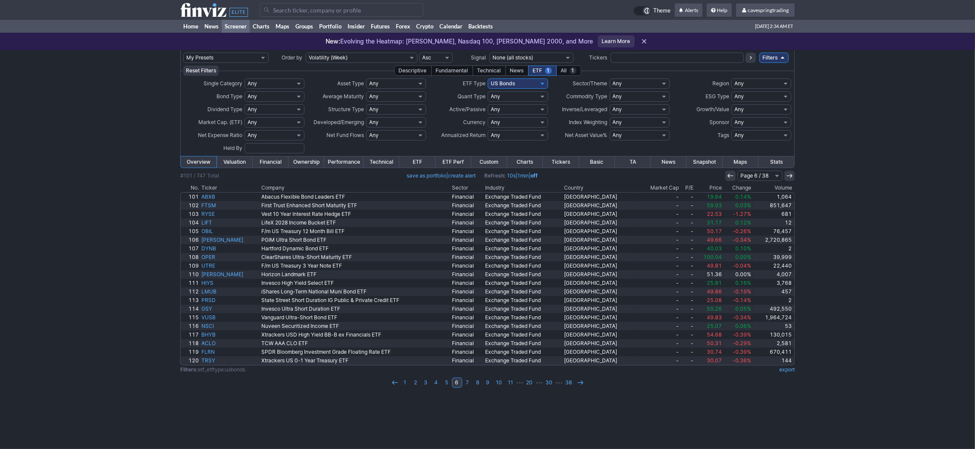
click at [410, 72] on div "Descriptive" at bounding box center [413, 71] width 38 height 10
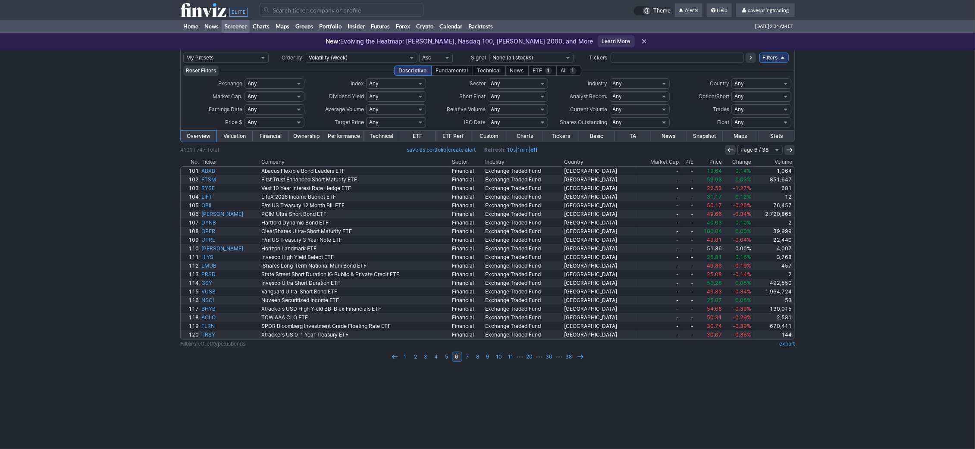
click at [366, 104] on select "Any Under 50K Under 100K Under 500K Under 750K Under 1M Over 50K Over 100K Over…" at bounding box center [396, 109] width 60 height 10
select select "o500"
click option "Over 500K" at bounding box center [0, 0] width 0 height 0
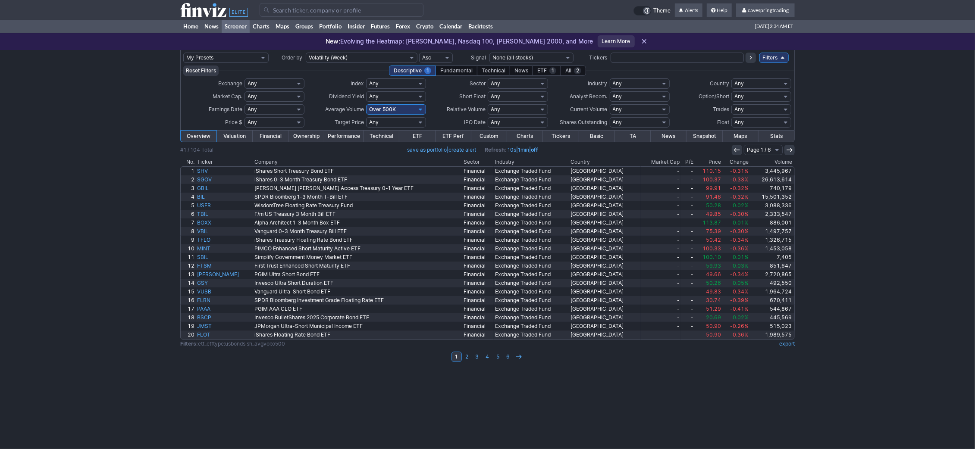
click at [325, 138] on link "Performance" at bounding box center [343, 136] width 39 height 11
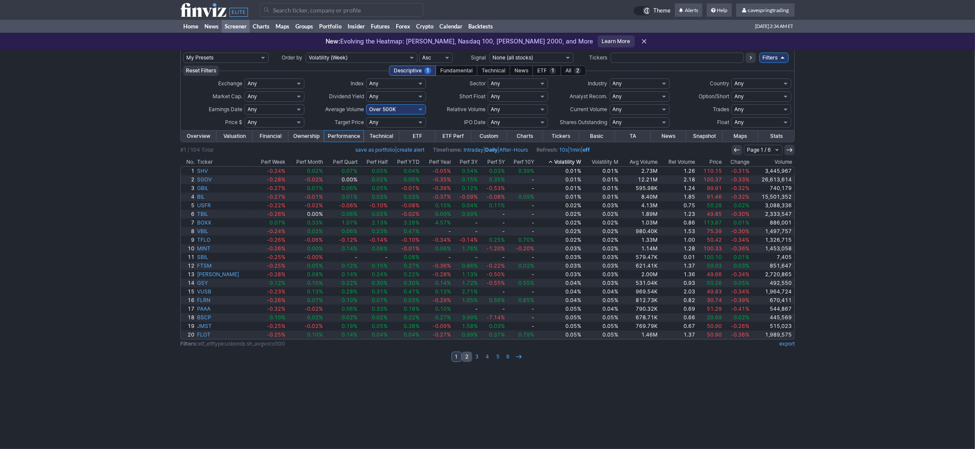
click at [467, 358] on link "2" at bounding box center [467, 357] width 10 height 10
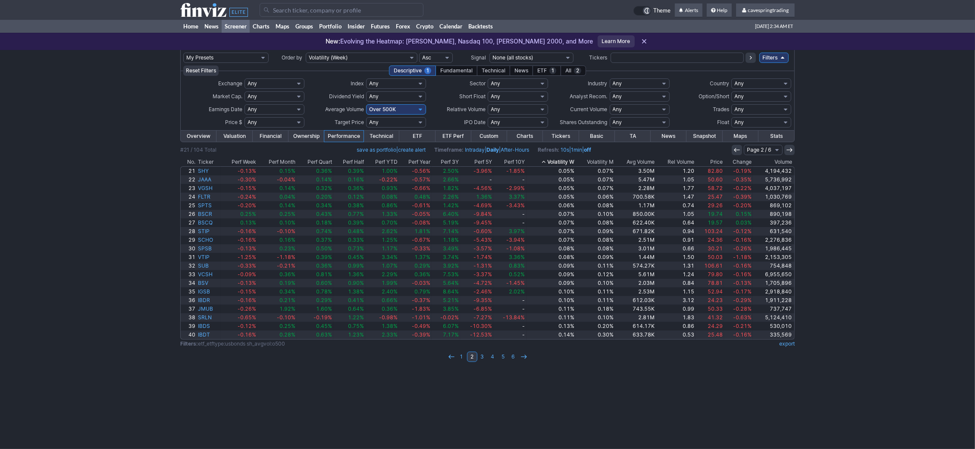
click at [490, 68] on div "Technical" at bounding box center [493, 71] width 33 height 10
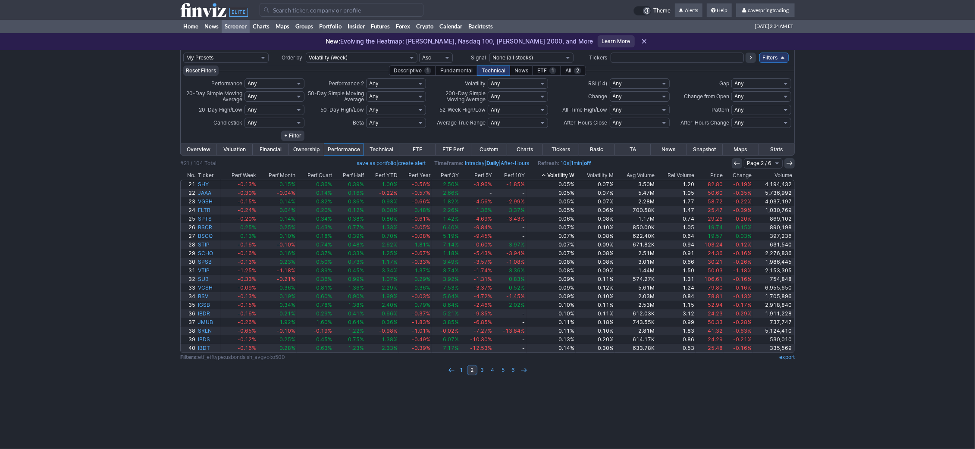
click at [488, 78] on select "Any Week - Over 2% Week - Over 3% Week - Over 4% Week - Over 5% Week - Over 6% …" at bounding box center [518, 83] width 60 height 10
select select "modal"
click option "Custom" at bounding box center [0, 0] width 0 height 0
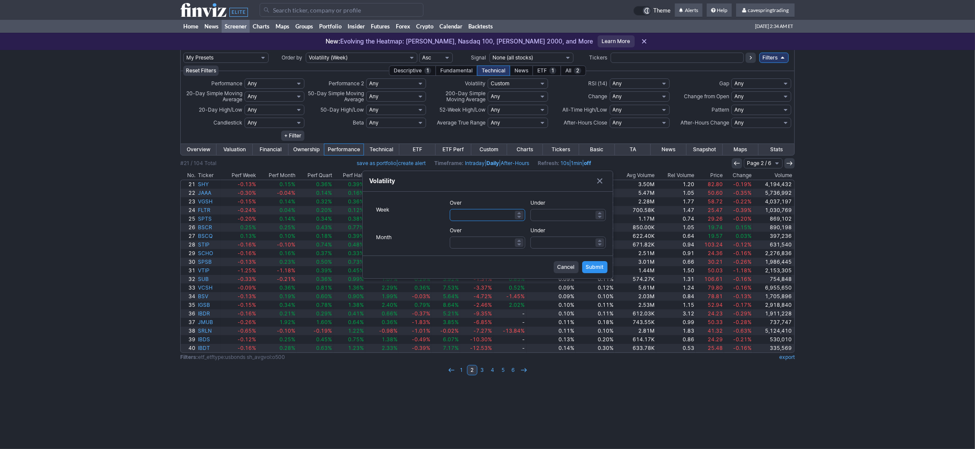
click at [474, 216] on input "Over" at bounding box center [487, 215] width 75 height 12
type input "3"
type input ".05"
click at [483, 242] on input "Over" at bounding box center [487, 243] width 75 height 12
type input ".05"
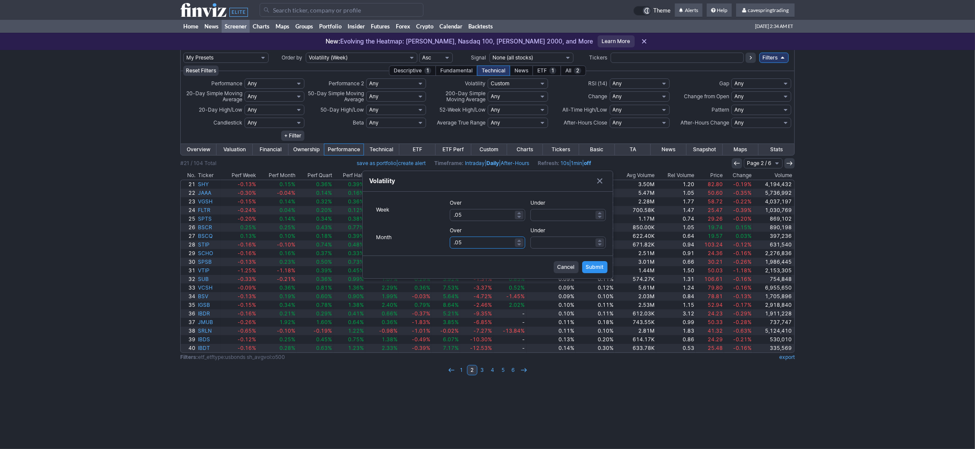
click at [582, 261] on button "Submit" at bounding box center [594, 267] width 25 height 12
select select
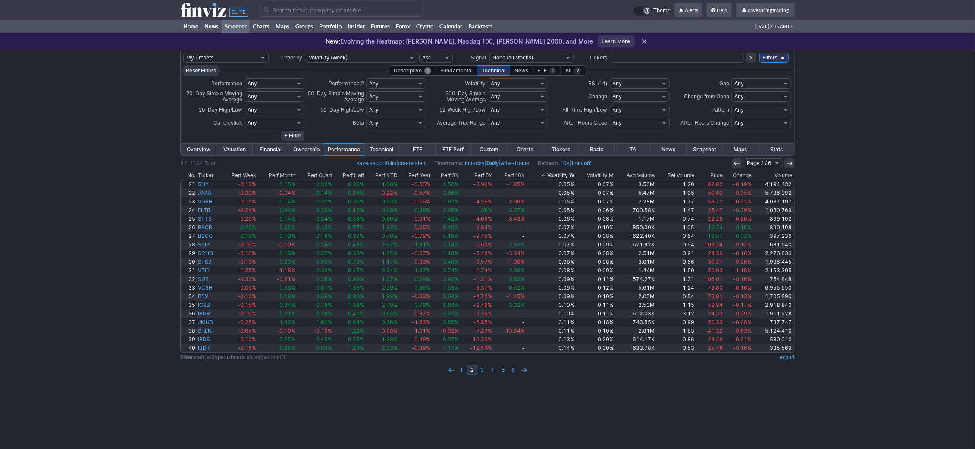
click at [417, 70] on div "Descriptive 1" at bounding box center [412, 71] width 47 height 10
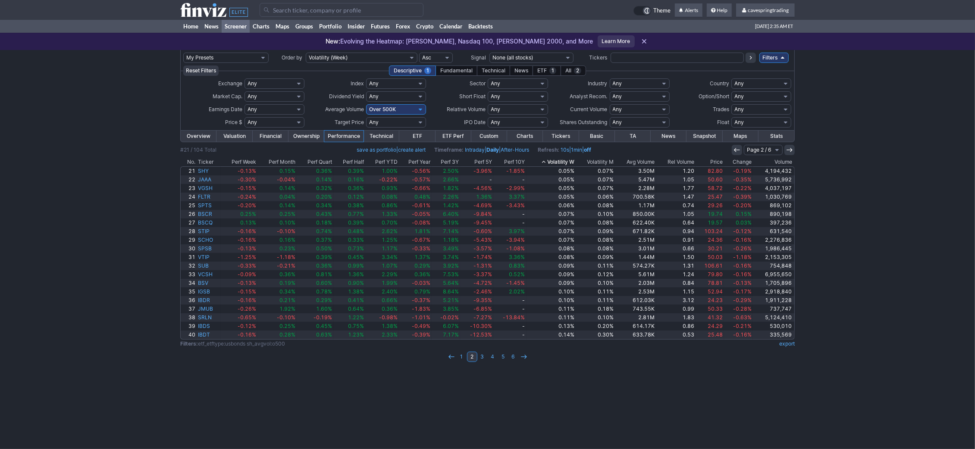
click at [366, 104] on select "Any Under 50K Under 100K Under 500K Under 750K Under 1M Over 50K Over 100K Over…" at bounding box center [396, 109] width 60 height 10
select select "o1000"
click option "Over 1M" at bounding box center [0, 0] width 0 height 0
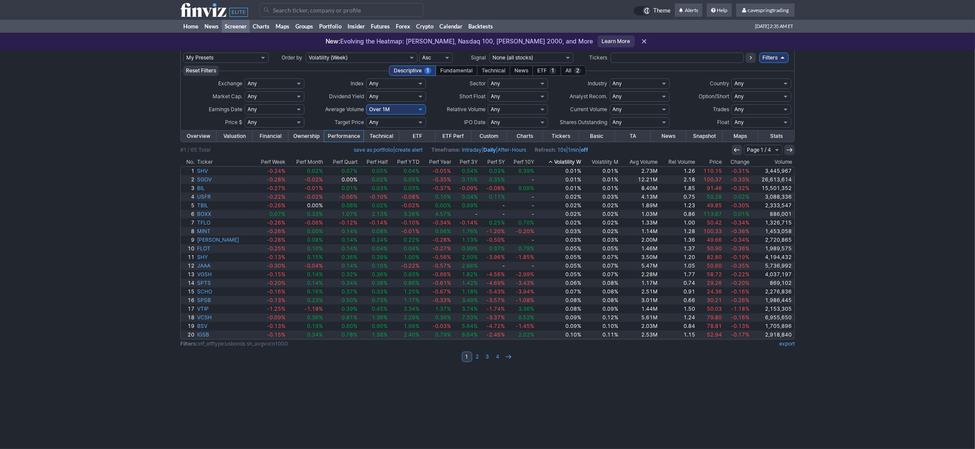
click at [558, 160] on th "Volatility W" at bounding box center [559, 162] width 47 height 9
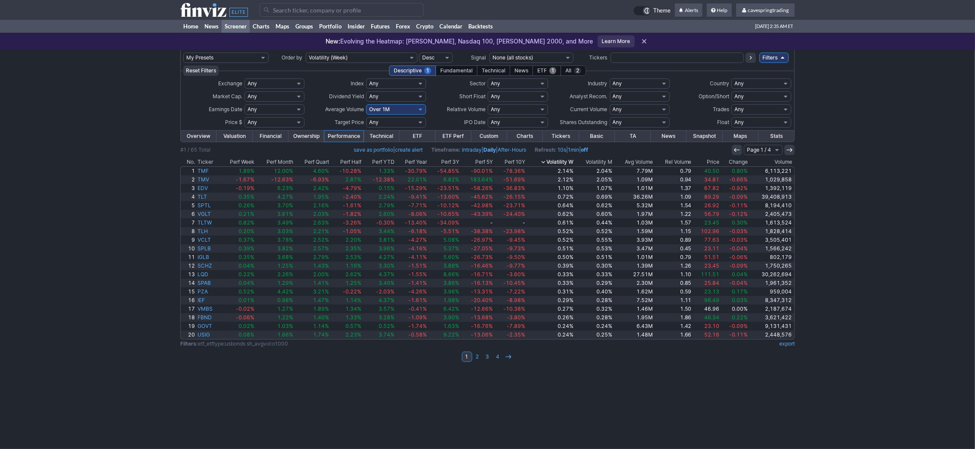
click at [539, 73] on div "ETF 1" at bounding box center [547, 71] width 28 height 10
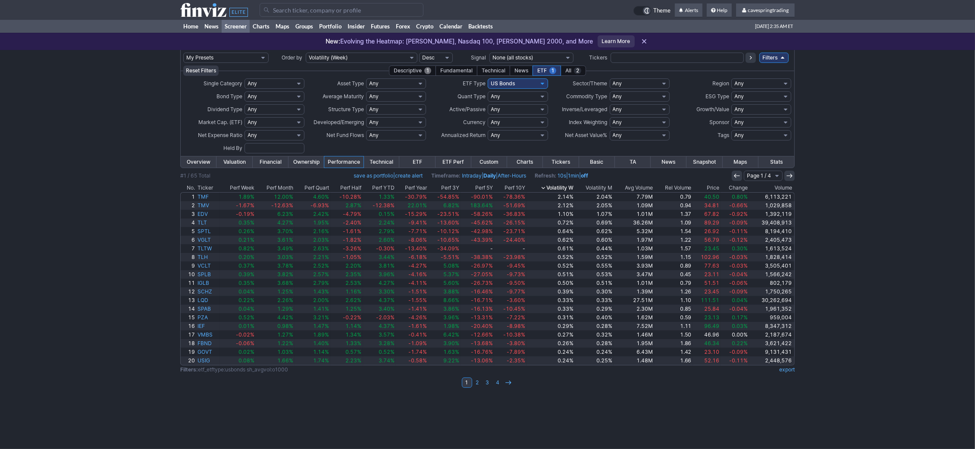
click at [414, 71] on div "Descriptive 1" at bounding box center [412, 71] width 47 height 10
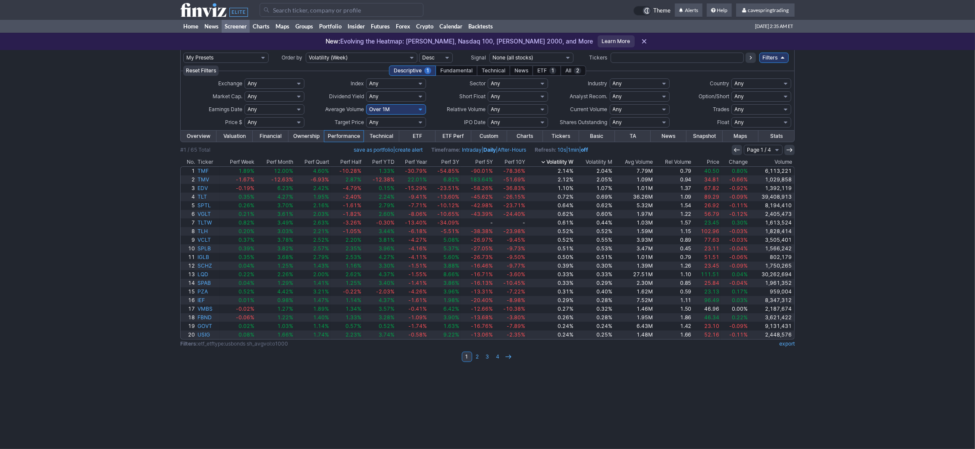
click at [794, 345] on link "export" at bounding box center [787, 344] width 16 height 6
click at [541, 70] on div "ETF 1" at bounding box center [547, 71] width 28 height 10
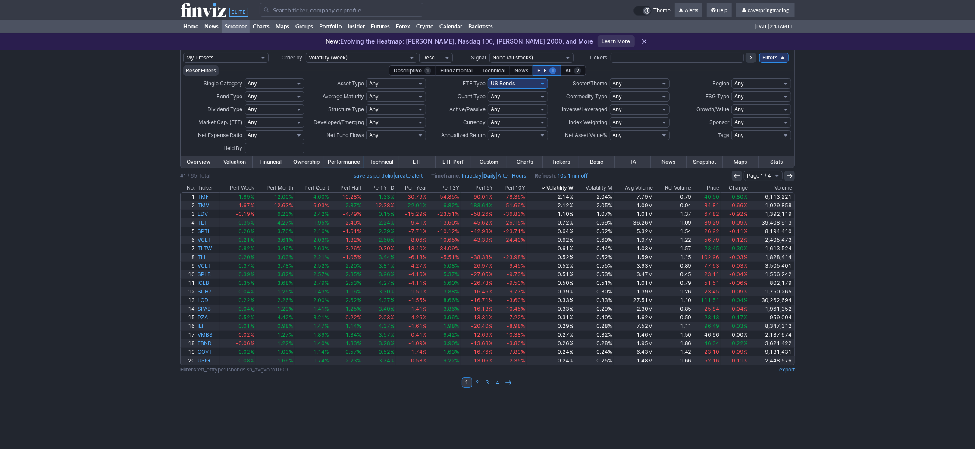
click at [488, 78] on select "Any Global Bonds Global Closed End Funds Global Commodities & Metals Global Cry…" at bounding box center [518, 83] width 60 height 10
select select "globalexusbonds"
click option "Global Ex. US Bonds" at bounding box center [0, 0] width 0 height 0
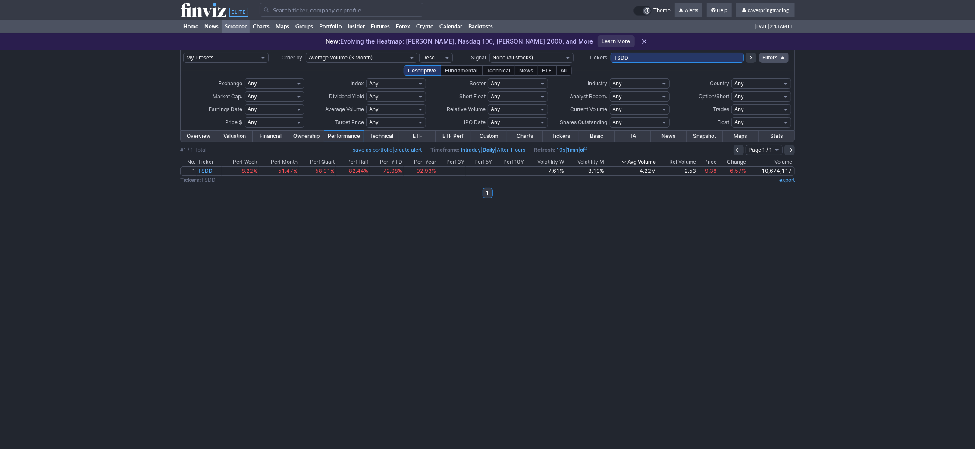
click at [632, 59] on input "TSDD" at bounding box center [677, 58] width 133 height 10
type input "QQQI,BNDX,EMLC,PYLD,BINC"
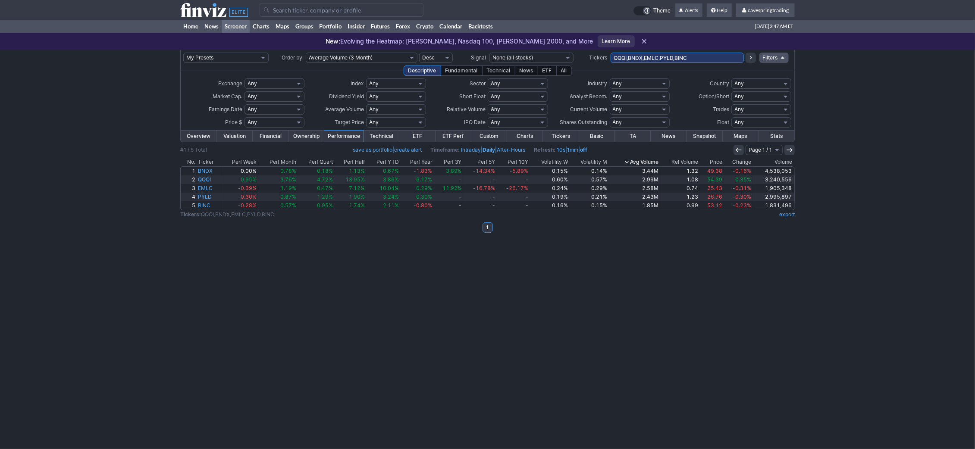
drag, startPoint x: 46, startPoint y: 449, endPoint x: 110, endPoint y: 434, distance: 65.6
click at [46, 449] on div "My Presets -Save Screen -Edit Screens s: RATIO USE s: RATIO s: stock screen s: …" at bounding box center [487, 249] width 975 height 399
click at [663, 63] on input "QQQI,BNDX,EMLC,PYLD,BINC" at bounding box center [677, 58] width 133 height 10
paste input "BTI,CNQ,B,JD,PAAS,NVO,ONON,TECK,SEDG,IREN,BLSH"
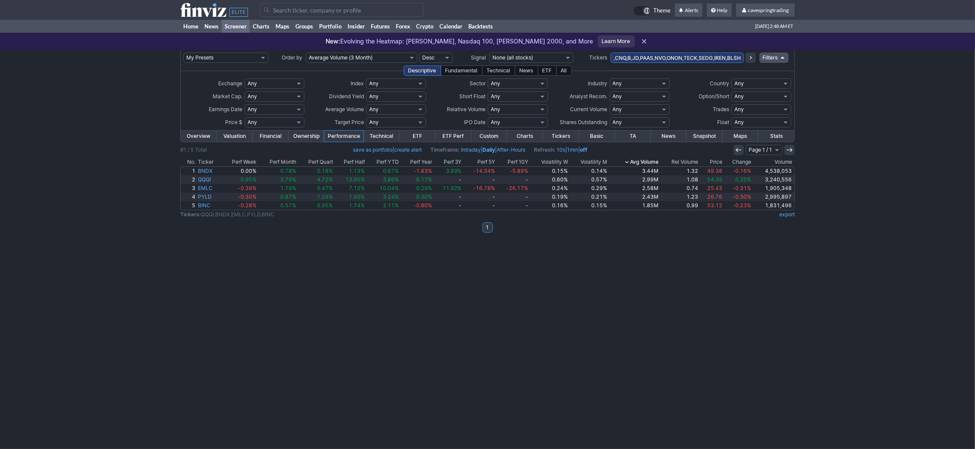
type input "BTI,CNQ,B,JD,PAAS,NVO,ONON,TECK,SEDG,IREN,BLSH"
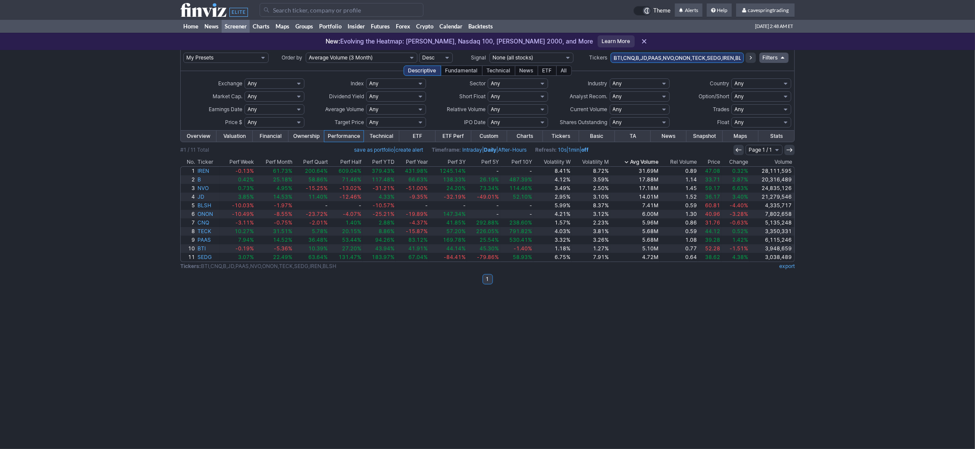
click at [190, 140] on link "Overview" at bounding box center [199, 136] width 36 height 11
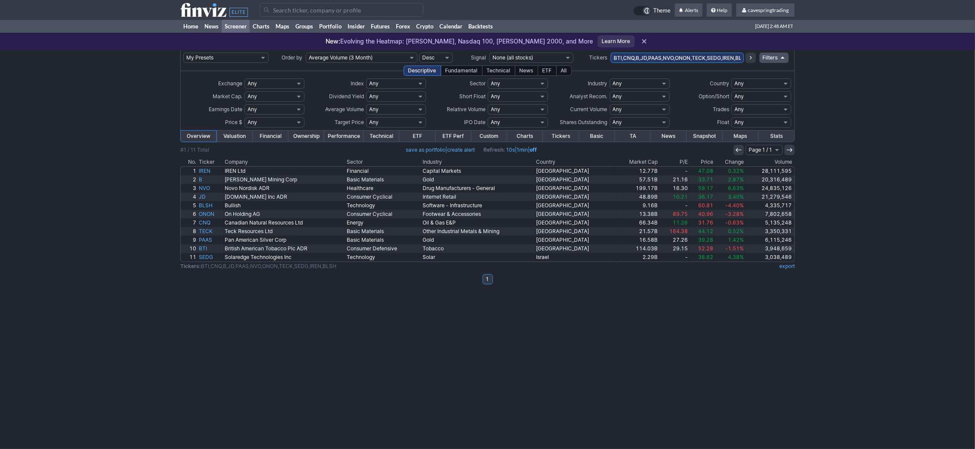
click at [566, 162] on th "Country" at bounding box center [575, 162] width 80 height 9
